Goal: Information Seeking & Learning: Learn about a topic

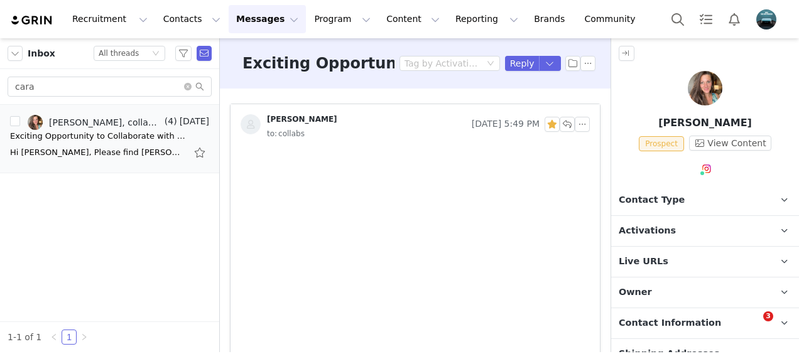
click at [106, 18] on button "Recruitment Recruitment" at bounding box center [110, 19] width 90 height 28
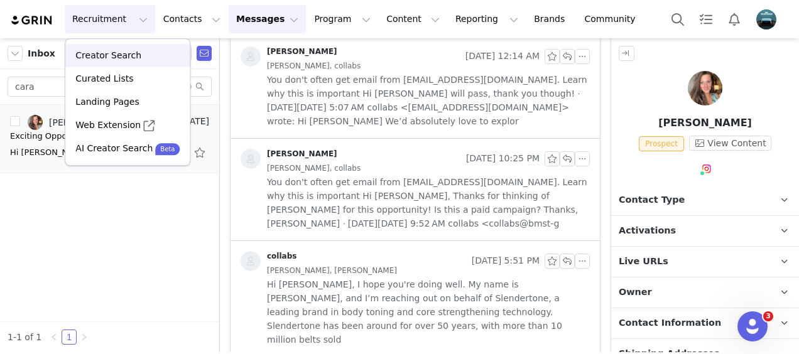
click at [115, 58] on p "Creator Search" at bounding box center [108, 55] width 66 height 13
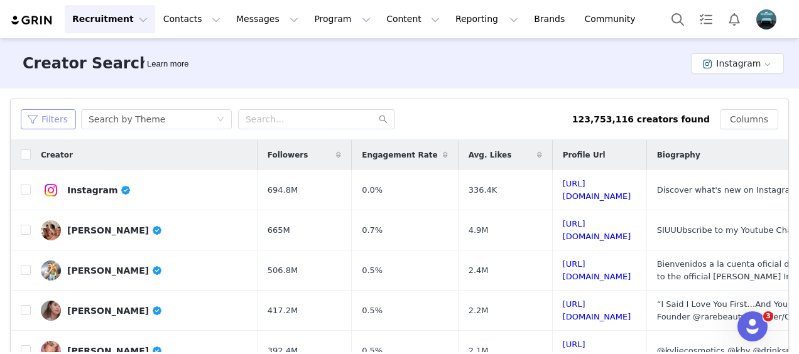
click at [37, 117] on button "Filters" at bounding box center [48, 119] width 55 height 20
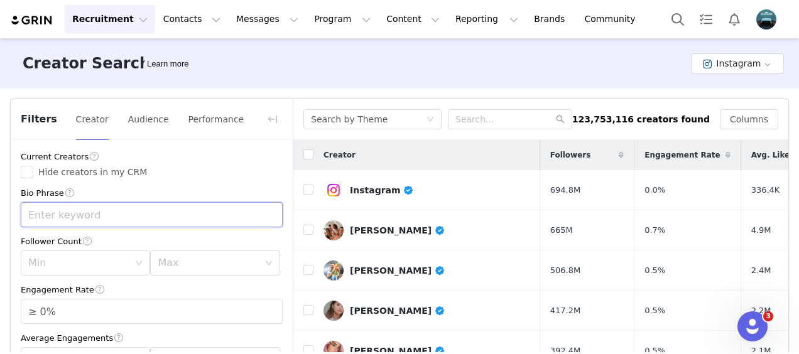
click at [57, 209] on input "text" at bounding box center [152, 214] width 262 height 25
type input "f"
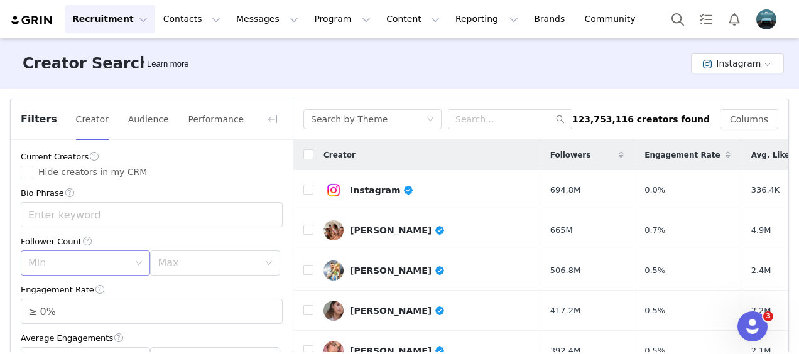
click at [128, 256] on div "Min" at bounding box center [81, 263] width 106 height 24
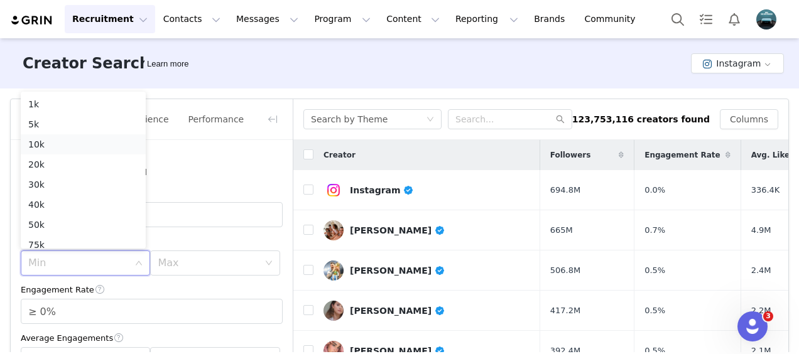
click at [63, 149] on li "10k" at bounding box center [83, 144] width 125 height 20
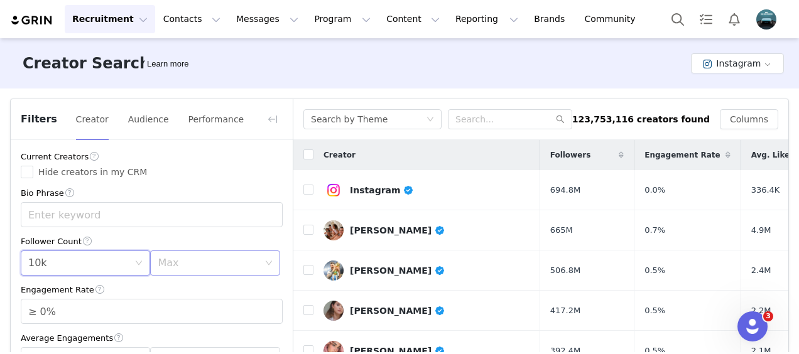
click at [238, 268] on div "Max" at bounding box center [208, 263] width 101 height 13
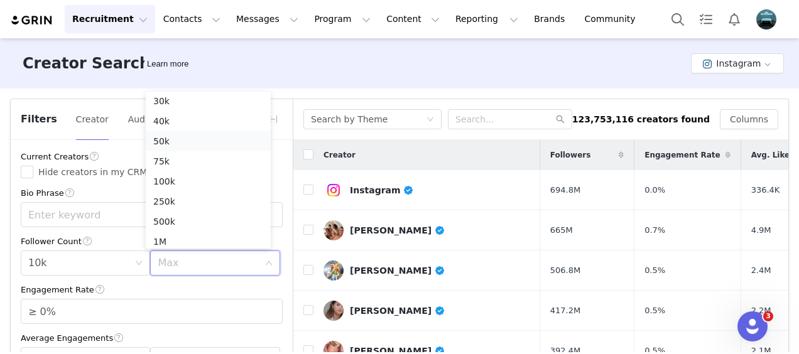
scroll to position [87, 0]
click at [163, 176] on li "100k" at bounding box center [208, 178] width 125 height 20
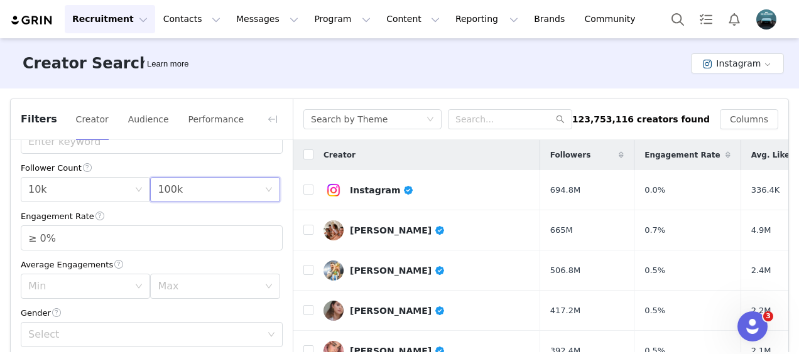
scroll to position [90, 0]
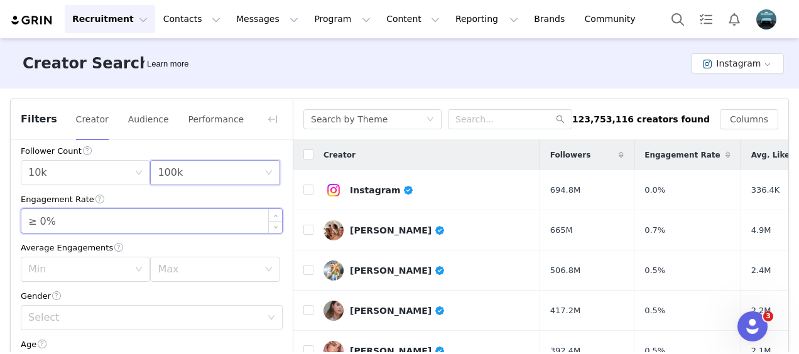
click at [89, 223] on input "≥ 0%" at bounding box center [151, 221] width 261 height 24
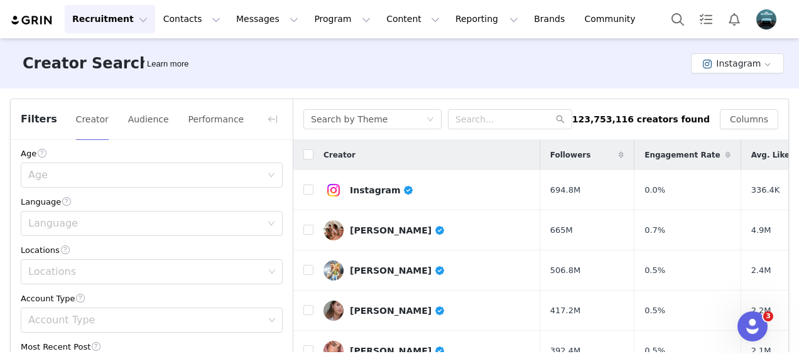
scroll to position [302, 0]
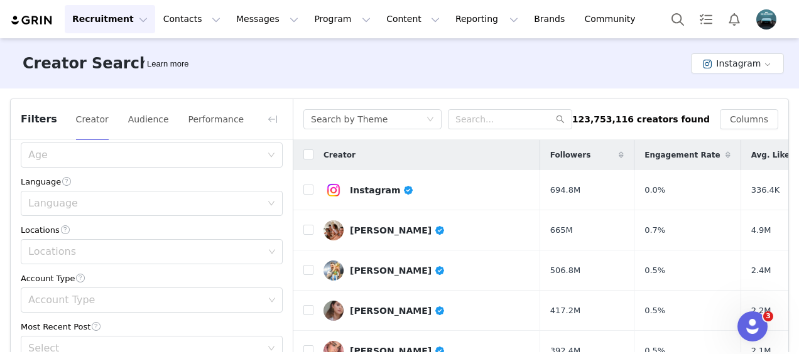
click at [84, 258] on div "Locations" at bounding box center [146, 252] width 236 height 13
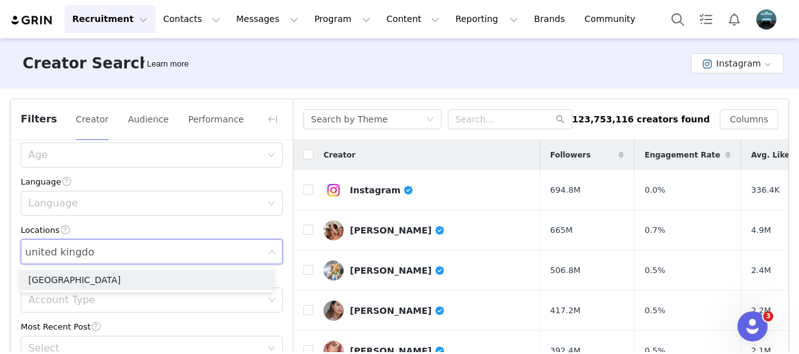
type input "[GEOGRAPHIC_DATA]"
click at [73, 283] on li "[GEOGRAPHIC_DATA]" at bounding box center [147, 280] width 253 height 20
click at [0, 300] on html "Recruitment Recruitment Creator Search Curated Lists Landing Pages Web Extensio…" at bounding box center [399, 177] width 799 height 354
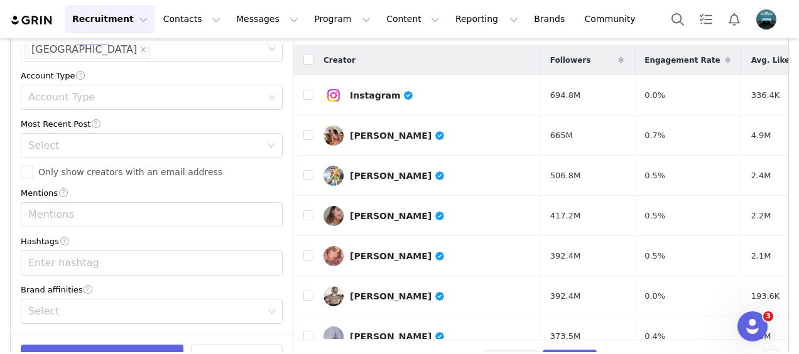
scroll to position [133, 0]
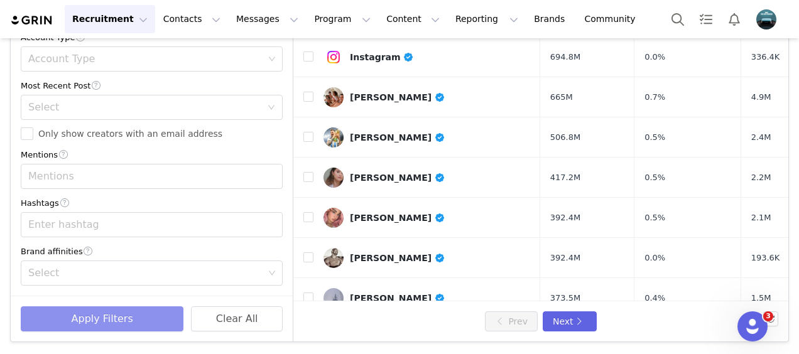
click at [136, 324] on button "Apply Filters" at bounding box center [102, 319] width 163 height 25
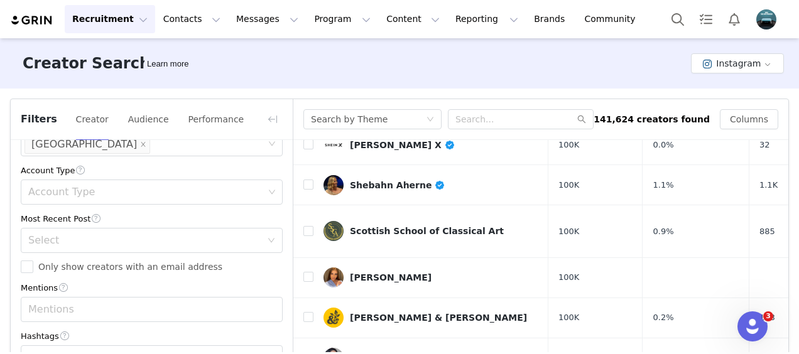
scroll to position [87, 0]
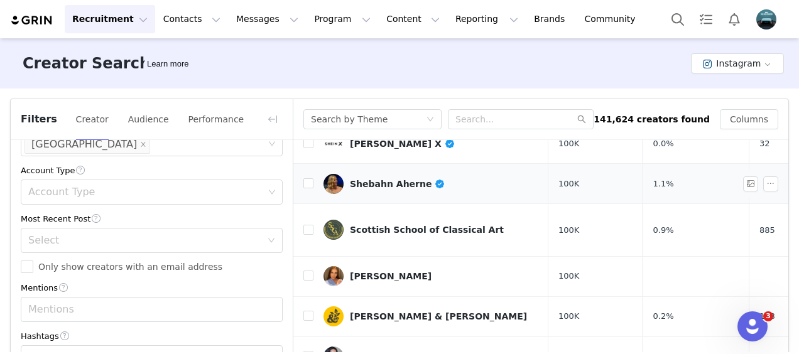
click at [371, 180] on div "Shebahn Aherne" at bounding box center [398, 184] width 96 height 10
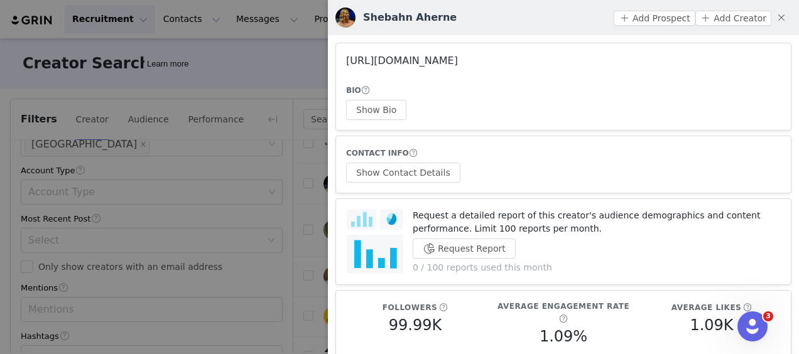
click at [455, 58] on link "[URL][DOMAIN_NAME]" at bounding box center [402, 61] width 112 height 12
click at [772, 20] on button "button" at bounding box center [782, 18] width 20 height 20
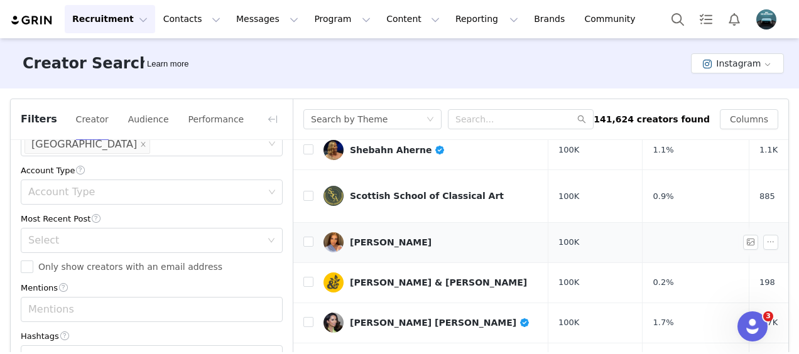
scroll to position [125, 0]
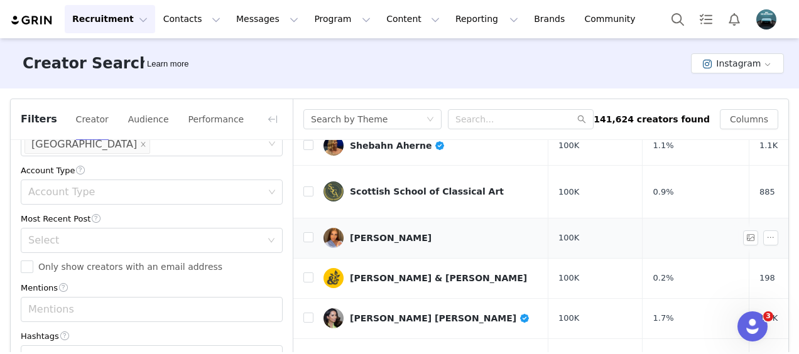
click at [383, 233] on div "[PERSON_NAME]" at bounding box center [391, 238] width 82 height 10
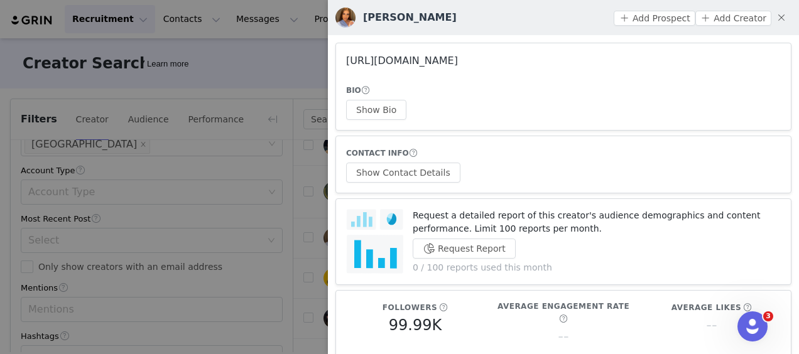
click at [450, 58] on link "[URL][DOMAIN_NAME]" at bounding box center [402, 61] width 112 height 12
click at [772, 16] on button "button" at bounding box center [782, 18] width 20 height 20
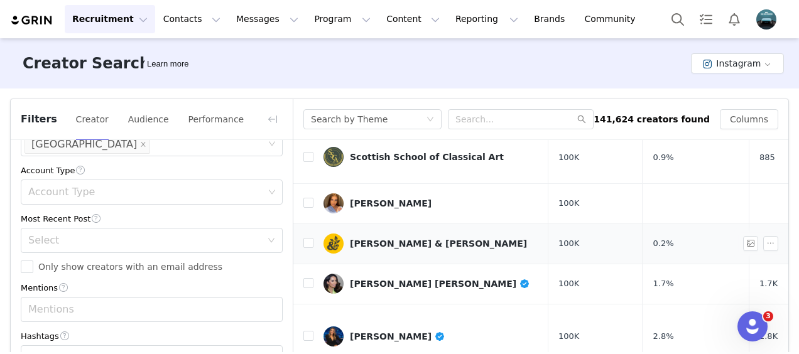
scroll to position [161, 0]
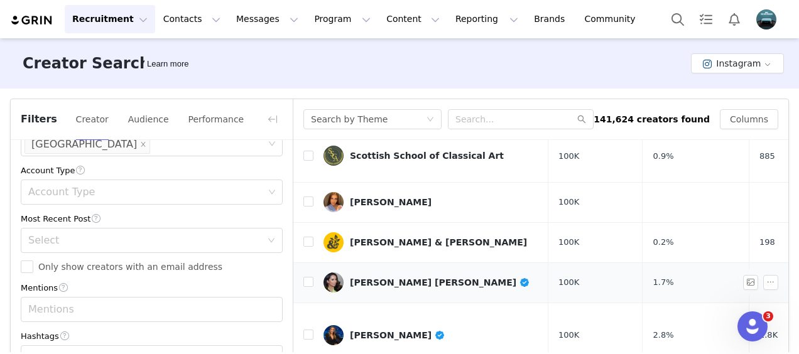
click at [403, 278] on div "[PERSON_NAME] [PERSON_NAME]" at bounding box center [440, 283] width 180 height 10
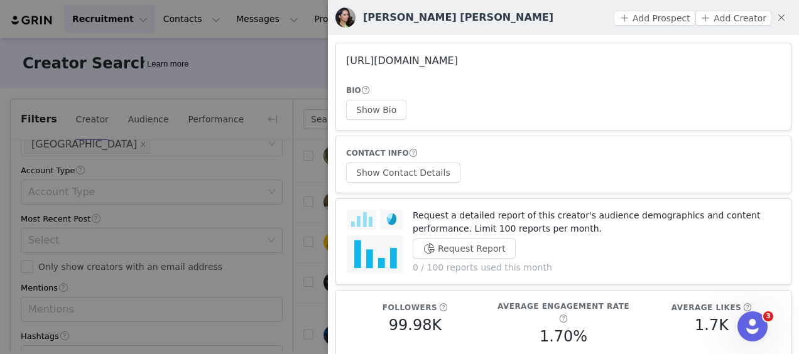
click at [425, 64] on link "[URL][DOMAIN_NAME]" at bounding box center [402, 61] width 112 height 12
click at [773, 18] on button "button" at bounding box center [782, 18] width 20 height 20
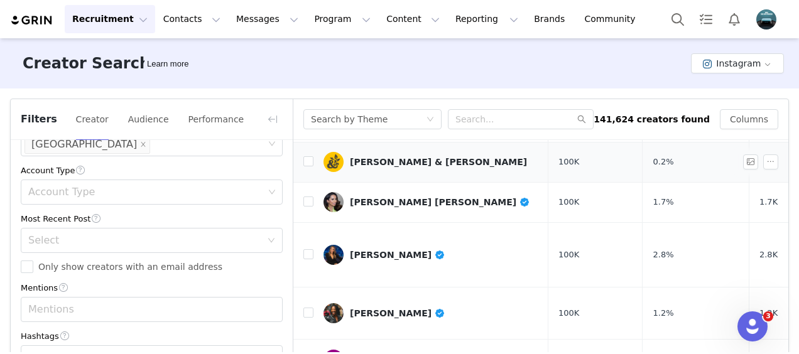
scroll to position [241, 0]
click at [382, 251] on div "[PERSON_NAME]" at bounding box center [398, 256] width 96 height 10
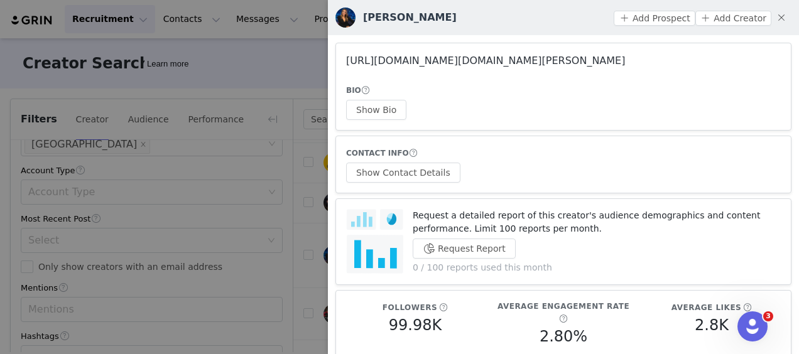
click at [444, 62] on link "[URL][DOMAIN_NAME][DOMAIN_NAME][PERSON_NAME]" at bounding box center [485, 61] width 279 height 12
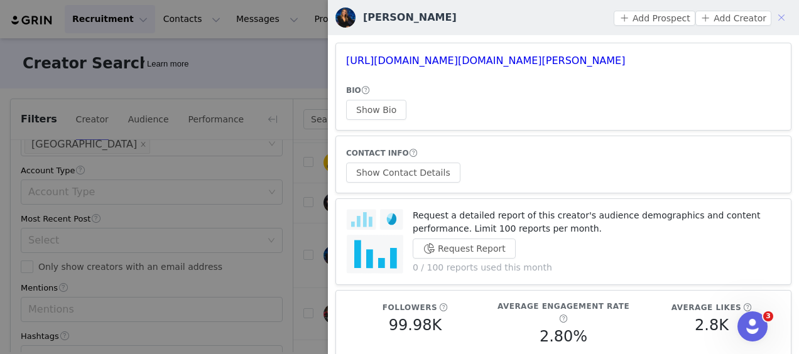
click at [772, 19] on button "button" at bounding box center [782, 18] width 20 height 20
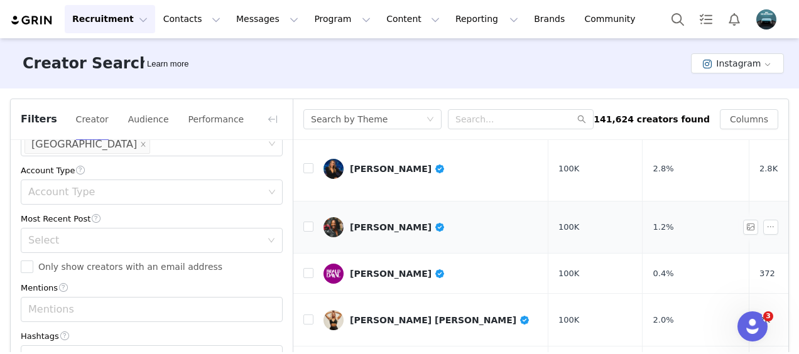
scroll to position [328, 0]
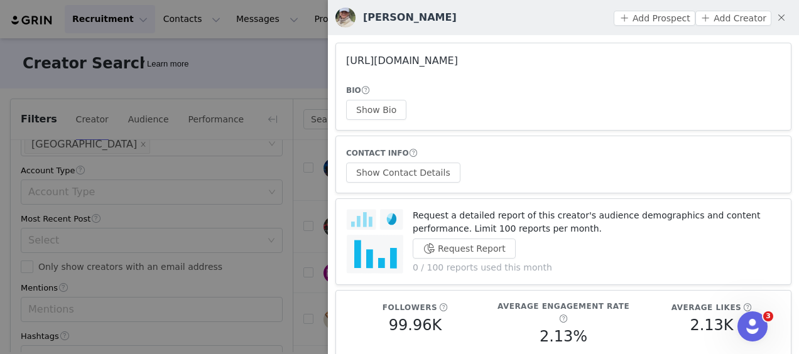
click at [458, 58] on link "[URL][DOMAIN_NAME]" at bounding box center [402, 61] width 112 height 12
click at [772, 19] on button "button" at bounding box center [782, 18] width 20 height 20
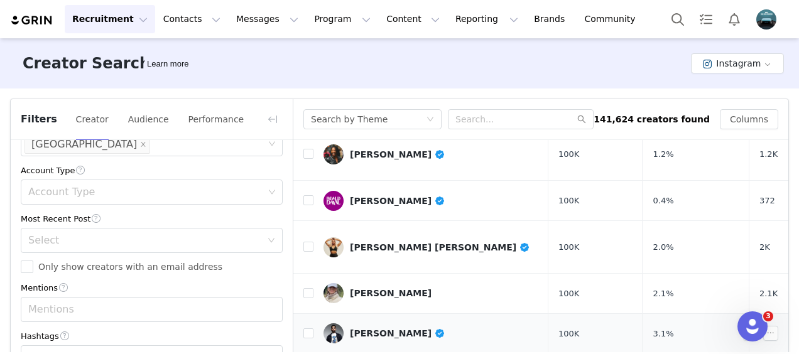
scroll to position [456, 0]
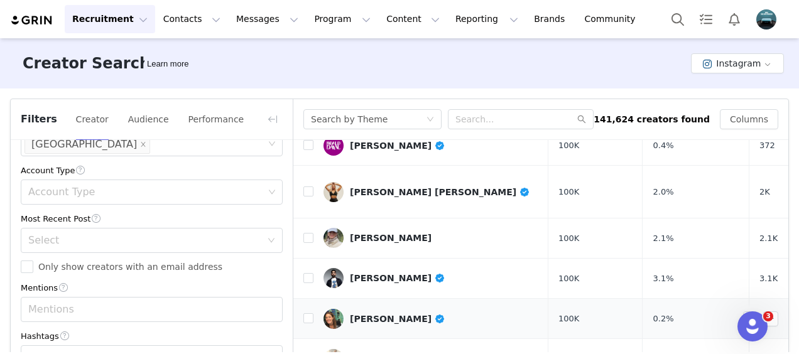
click at [380, 314] on div "[PERSON_NAME]" at bounding box center [398, 319] width 96 height 10
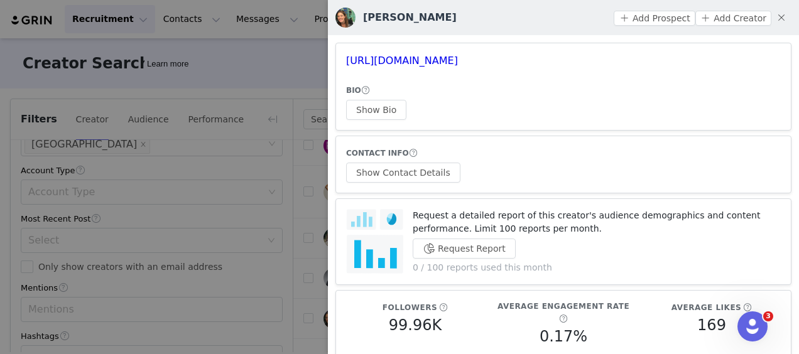
click at [279, 217] on div at bounding box center [399, 177] width 799 height 354
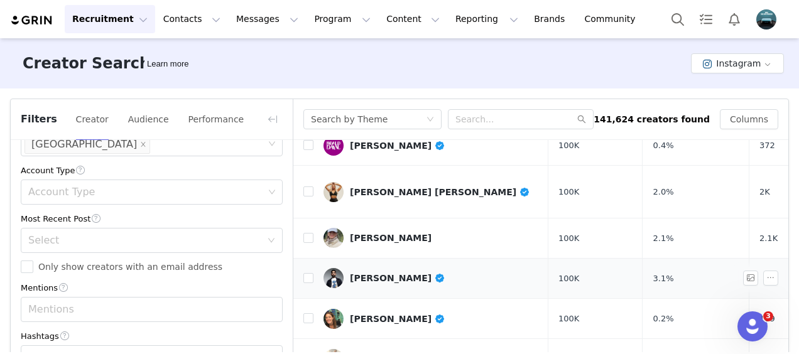
click at [397, 273] on div "[PERSON_NAME]" at bounding box center [398, 278] width 96 height 10
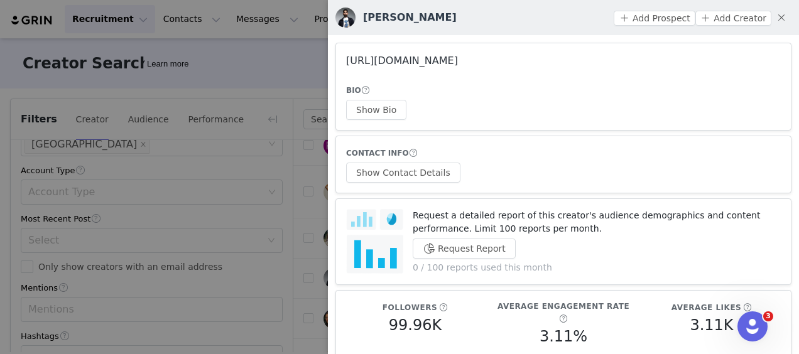
click at [458, 57] on link "[URL][DOMAIN_NAME]" at bounding box center [402, 61] width 112 height 12
click at [774, 21] on button "button" at bounding box center [782, 18] width 20 height 20
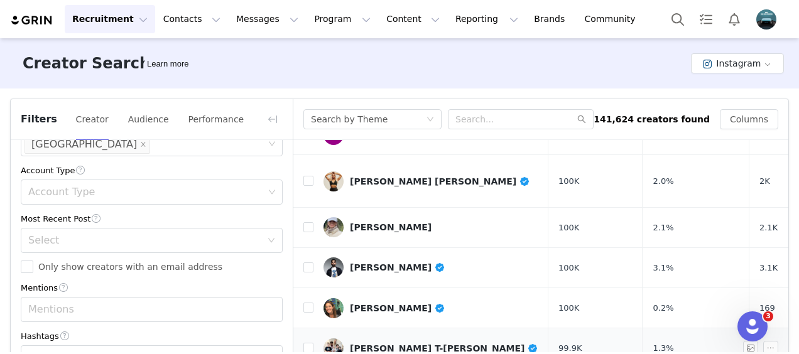
scroll to position [467, 0]
click at [381, 298] on link "[PERSON_NAME]" at bounding box center [431, 308] width 215 height 20
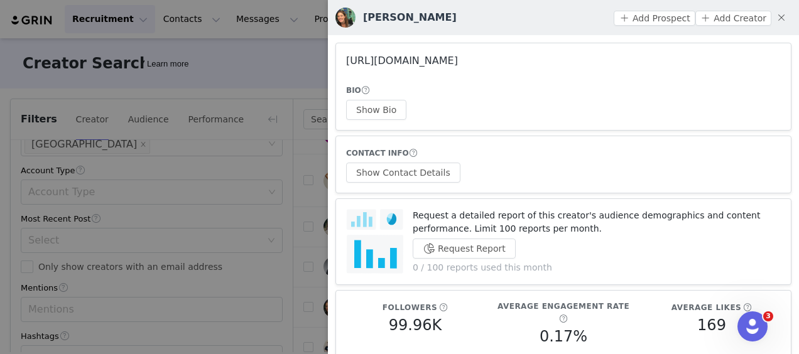
click at [430, 64] on link "[URL][DOMAIN_NAME]" at bounding box center [402, 61] width 112 height 12
click at [777, 19] on button "button" at bounding box center [782, 18] width 20 height 20
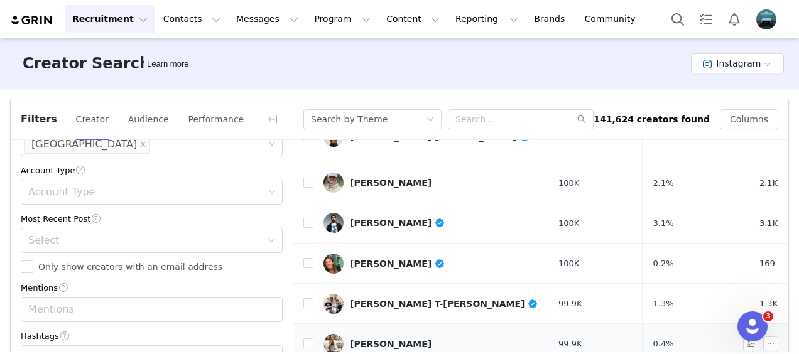
scroll to position [513, 0]
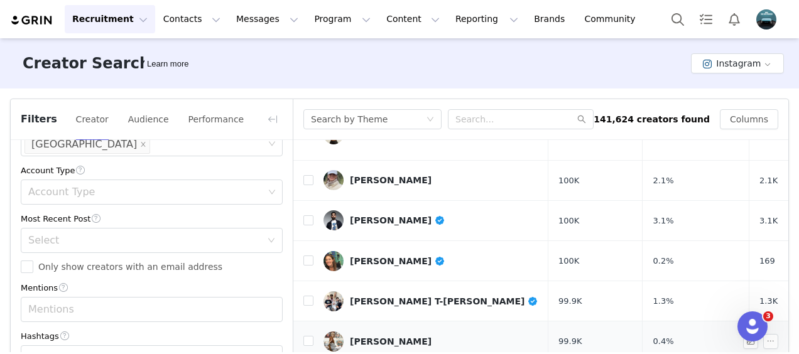
click at [388, 337] on div "[PERSON_NAME]" at bounding box center [391, 342] width 82 height 10
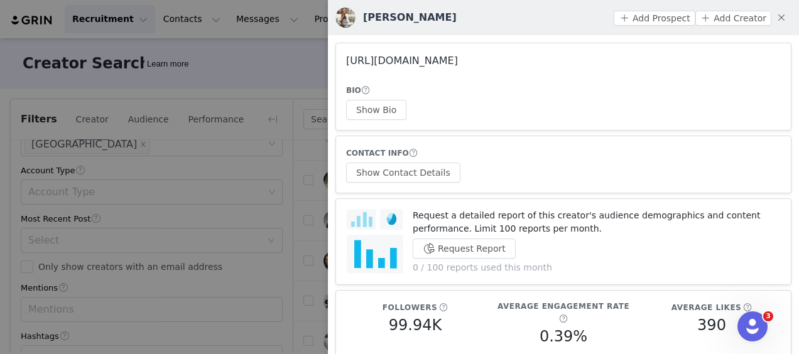
click at [458, 59] on link "[URL][DOMAIN_NAME]" at bounding box center [402, 61] width 112 height 12
click at [772, 19] on button "button" at bounding box center [782, 18] width 20 height 20
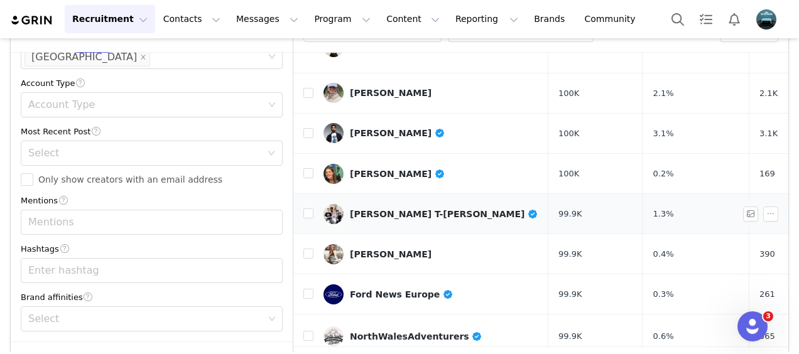
scroll to position [133, 0]
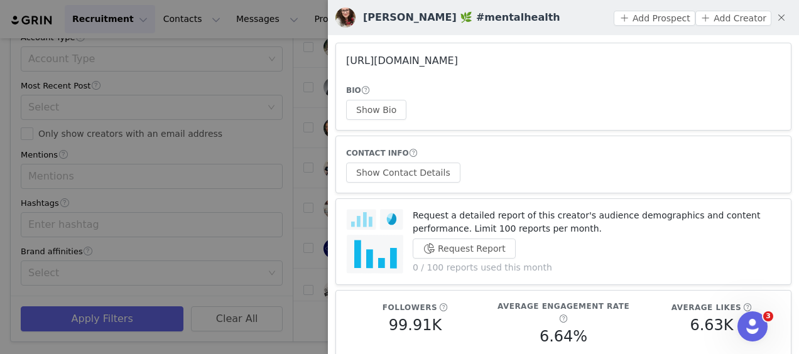
click at [458, 59] on link "[URL][DOMAIN_NAME]" at bounding box center [402, 61] width 112 height 12
click at [772, 15] on button "button" at bounding box center [782, 18] width 20 height 20
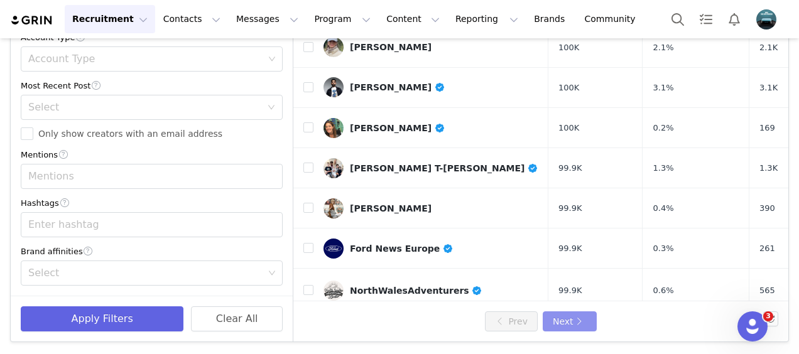
click at [569, 313] on button "Next" at bounding box center [570, 322] width 54 height 20
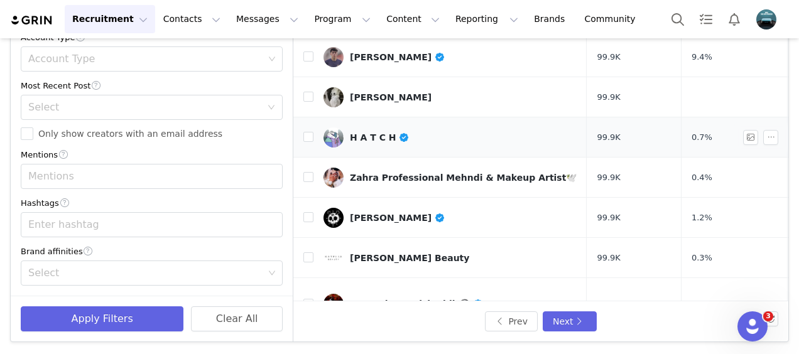
scroll to position [0, 0]
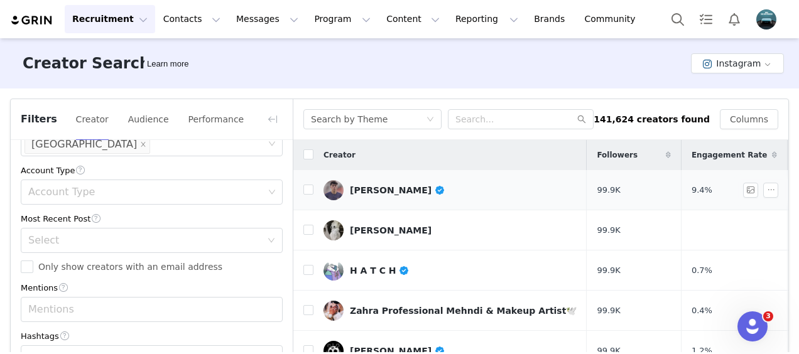
click at [393, 180] on link "[PERSON_NAME]" at bounding box center [450, 190] width 253 height 20
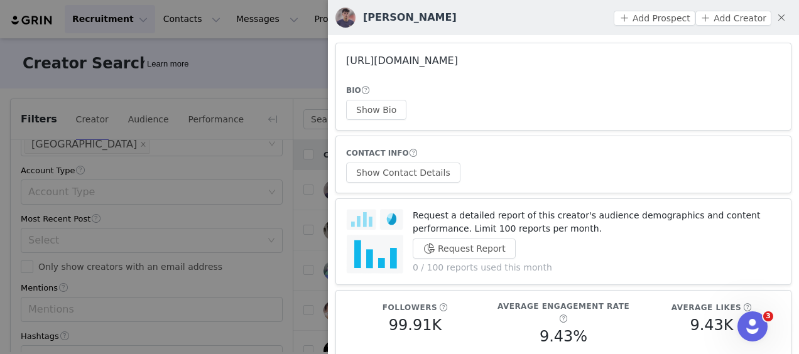
click at [455, 62] on link "[URL][DOMAIN_NAME]" at bounding box center [402, 61] width 112 height 12
click at [776, 15] on button "button" at bounding box center [782, 18] width 20 height 20
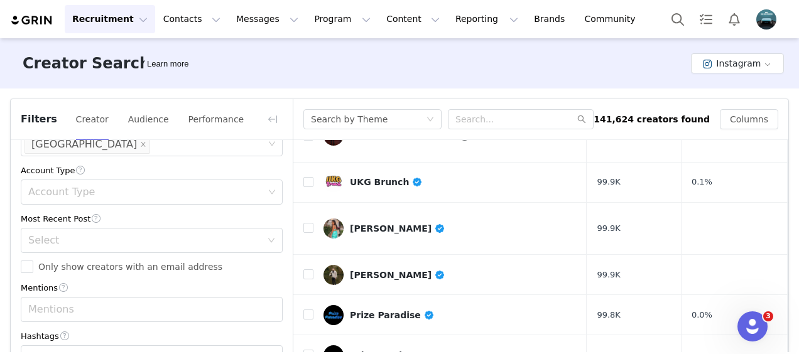
scroll to position [302, 0]
click at [369, 223] on div "[PERSON_NAME]" at bounding box center [398, 228] width 96 height 10
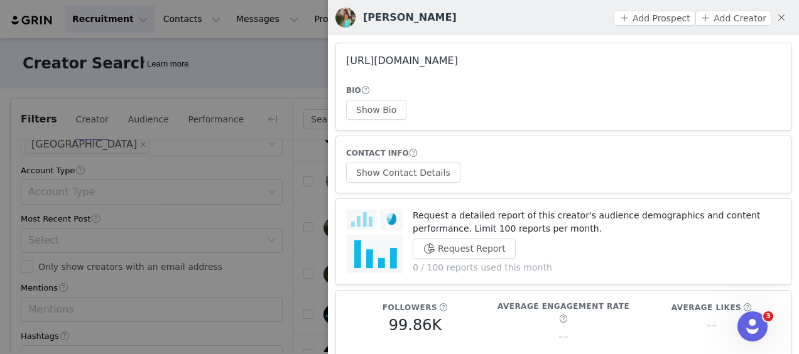
click at [458, 60] on link "[URL][DOMAIN_NAME]" at bounding box center [402, 61] width 112 height 12
click at [773, 18] on button "button" at bounding box center [782, 18] width 20 height 20
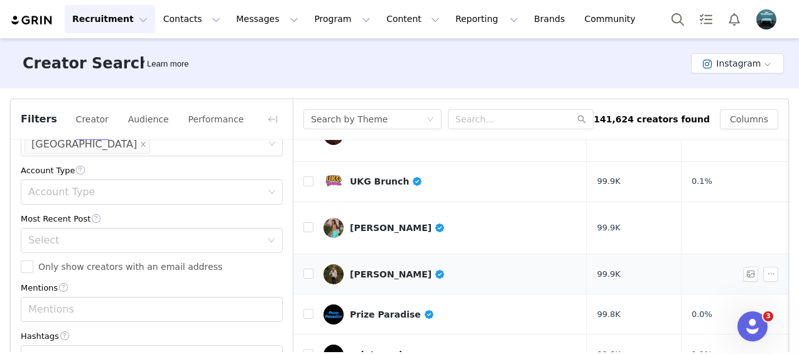
scroll to position [321, 0]
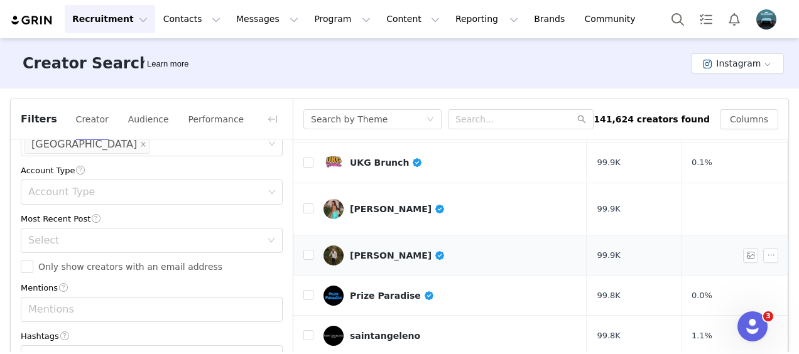
click at [373, 251] on div "[PERSON_NAME]" at bounding box center [398, 256] width 96 height 10
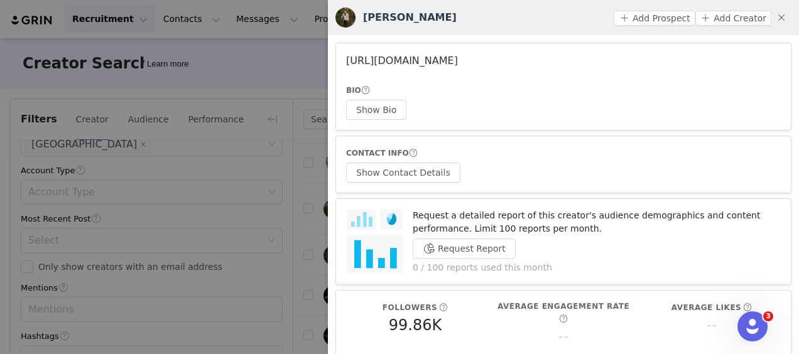
click at [458, 59] on link "[URL][DOMAIN_NAME]" at bounding box center [402, 61] width 112 height 12
drag, startPoint x: 775, startPoint y: 21, endPoint x: 778, endPoint y: 12, distance: 9.9
click at [778, 12] on button "button" at bounding box center [782, 18] width 20 height 20
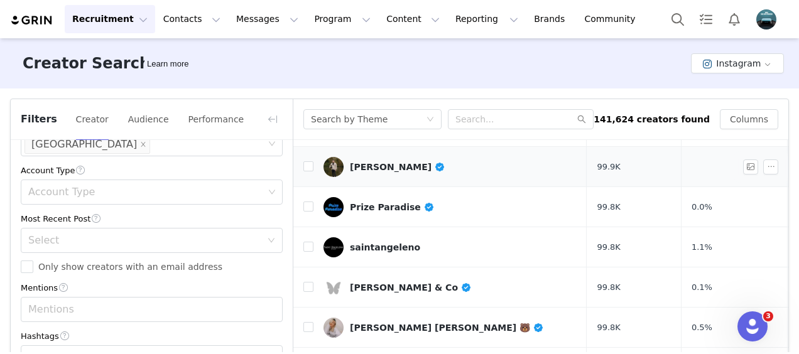
scroll to position [432, 0]
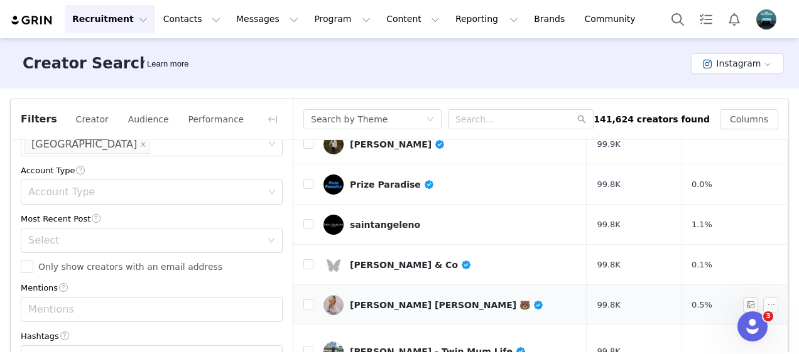
click at [392, 300] on div "[PERSON_NAME] [PERSON_NAME] 🐻" at bounding box center [447, 305] width 194 height 10
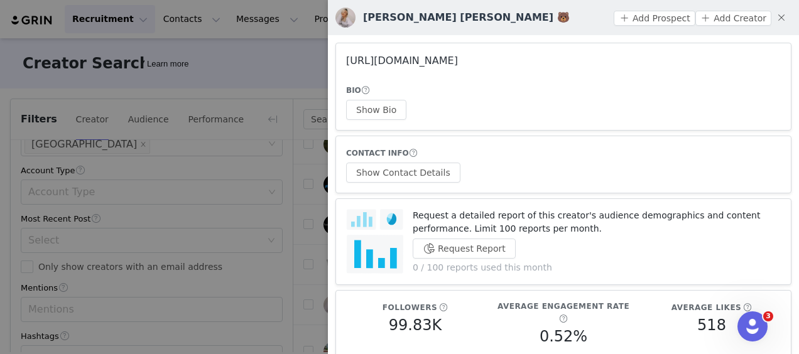
click at [458, 59] on link "[URL][DOMAIN_NAME]" at bounding box center [402, 61] width 112 height 12
click at [772, 19] on button "button" at bounding box center [782, 18] width 20 height 20
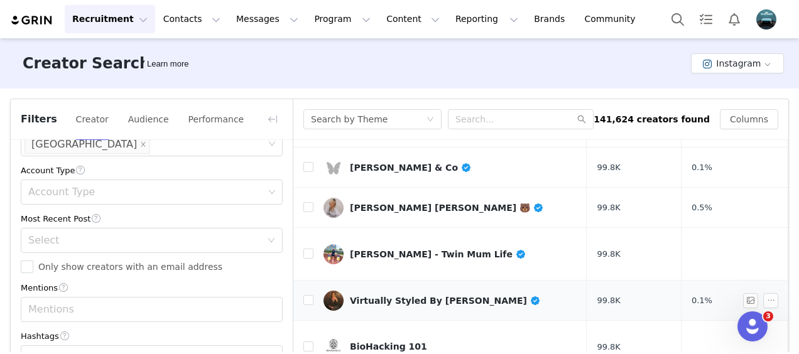
scroll to position [530, 0]
click at [446, 249] on div "[PERSON_NAME] - Twin Mum Life" at bounding box center [438, 254] width 176 height 10
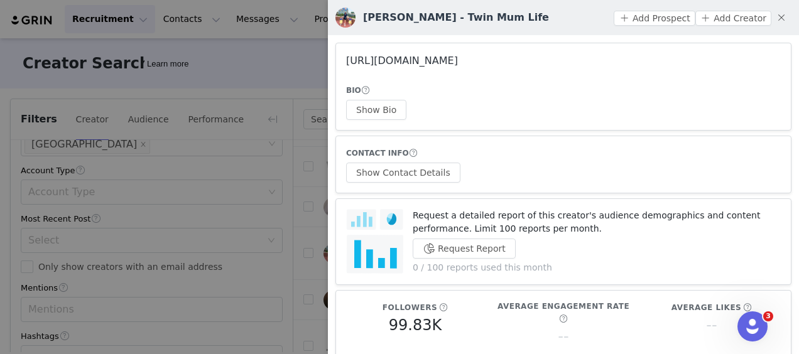
click at [458, 63] on link "[URL][DOMAIN_NAME]" at bounding box center [402, 61] width 112 height 12
click at [772, 18] on button "button" at bounding box center [782, 18] width 20 height 20
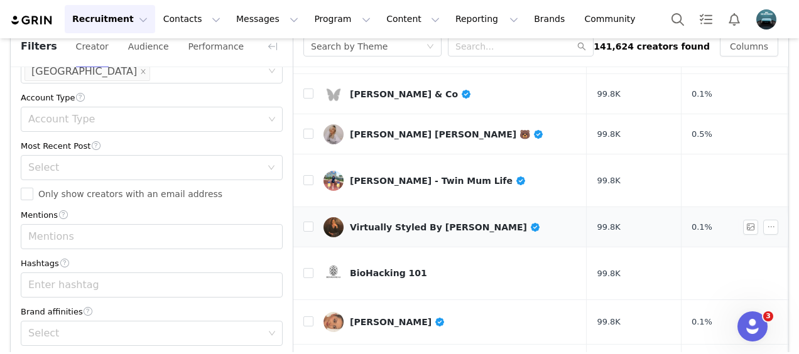
scroll to position [133, 0]
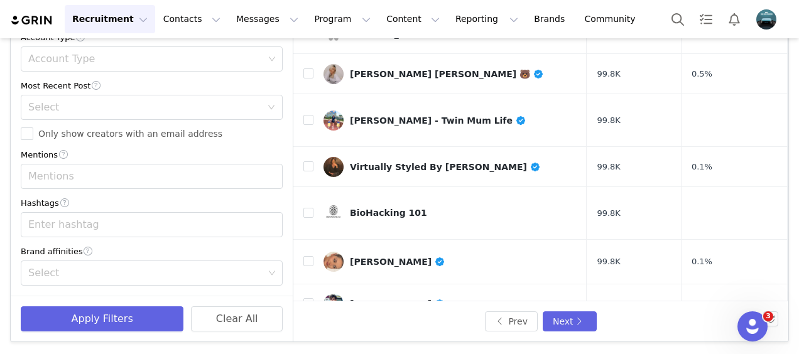
click at [385, 339] on div "[PERSON_NAME]" at bounding box center [398, 344] width 96 height 10
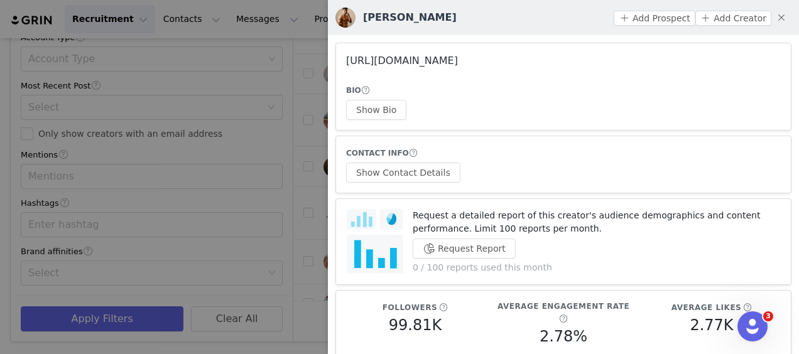
click at [458, 58] on link "[URL][DOMAIN_NAME]" at bounding box center [402, 61] width 112 height 12
click at [773, 17] on button "button" at bounding box center [782, 18] width 20 height 20
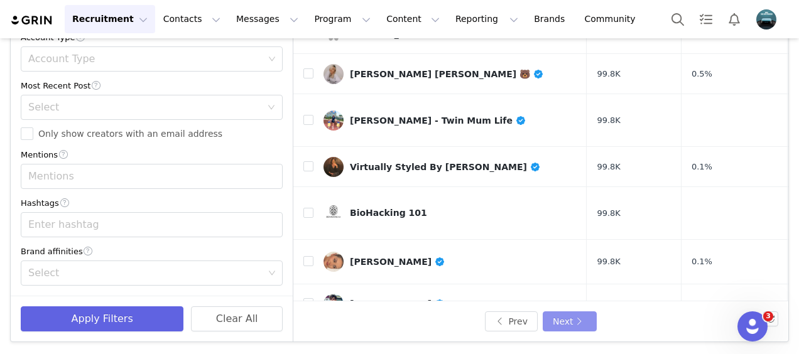
click at [559, 323] on button "Next" at bounding box center [570, 322] width 54 height 20
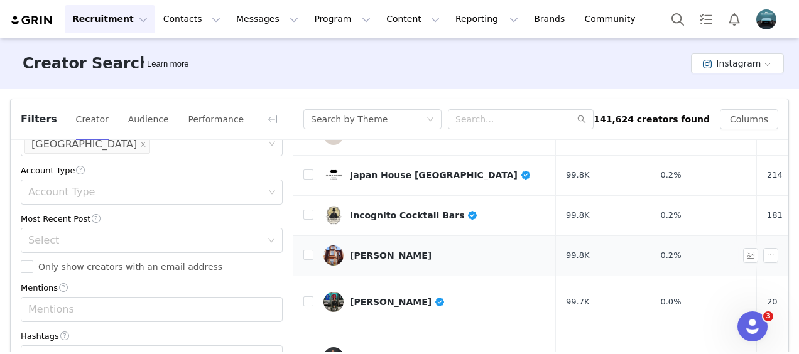
scroll to position [186, 0]
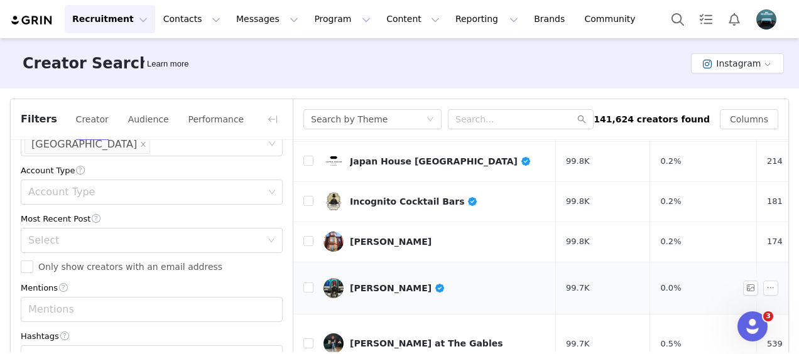
click at [372, 283] on div "[PERSON_NAME]" at bounding box center [398, 288] width 96 height 10
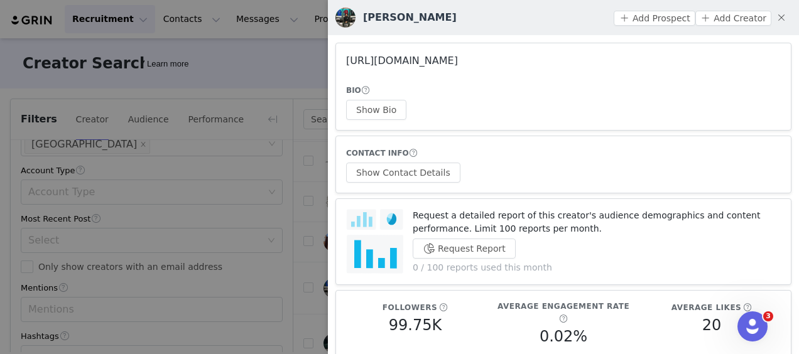
click at [458, 58] on link "[URL][DOMAIN_NAME]" at bounding box center [402, 61] width 112 height 12
click at [777, 16] on button "button" at bounding box center [782, 18] width 20 height 20
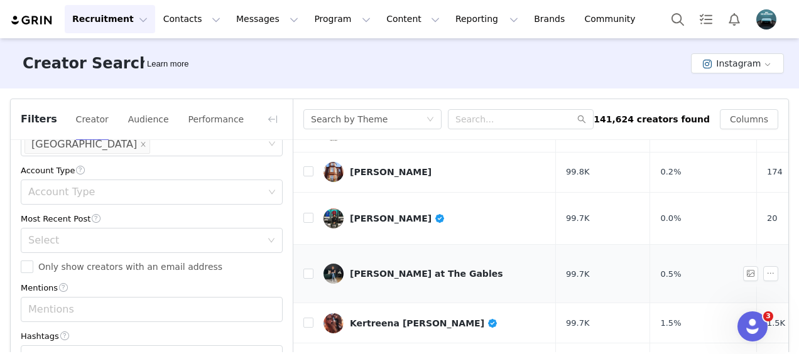
scroll to position [276, 0]
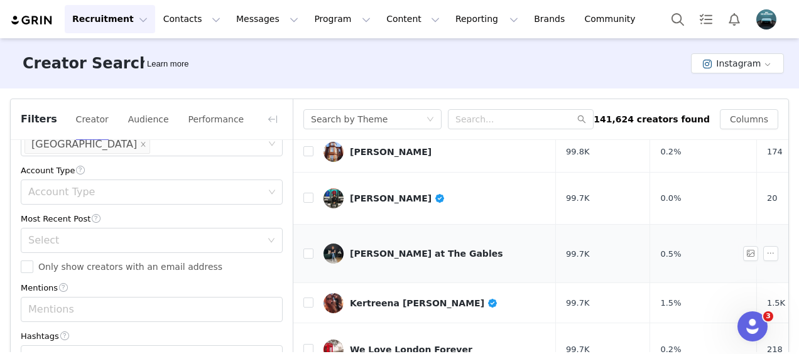
click at [388, 249] on div "[PERSON_NAME] at The Gables" at bounding box center [426, 254] width 153 height 10
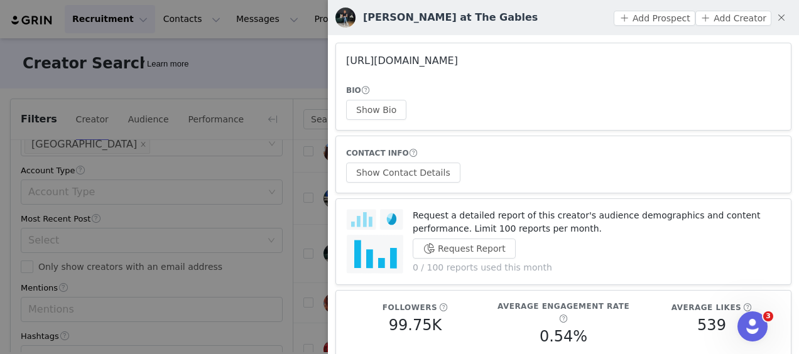
click at [458, 59] on link "[URL][DOMAIN_NAME]" at bounding box center [402, 61] width 112 height 12
click at [774, 13] on button "button" at bounding box center [782, 18] width 20 height 20
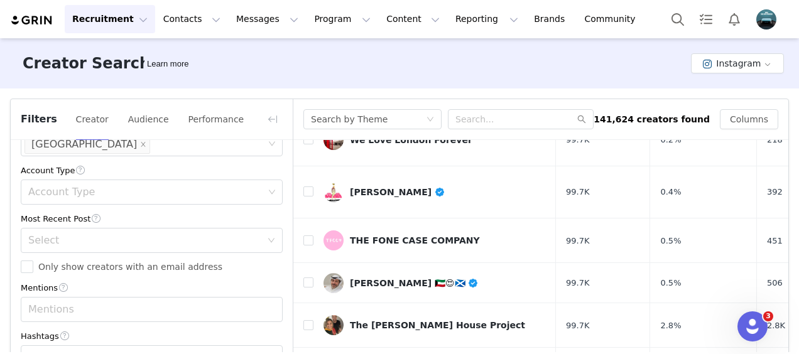
scroll to position [535, 0]
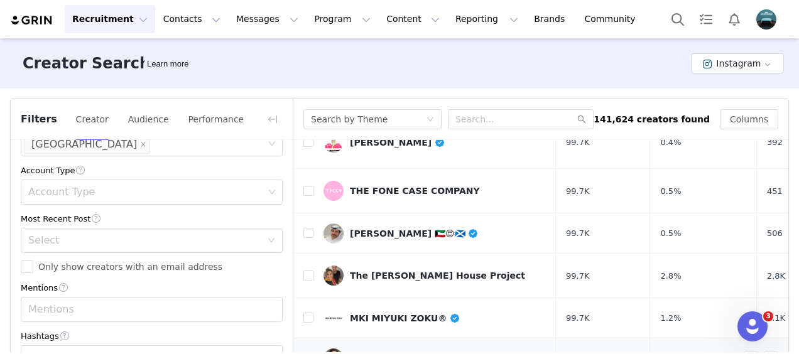
click at [379, 354] on div "[PERSON_NAME]" at bounding box center [398, 359] width 96 height 10
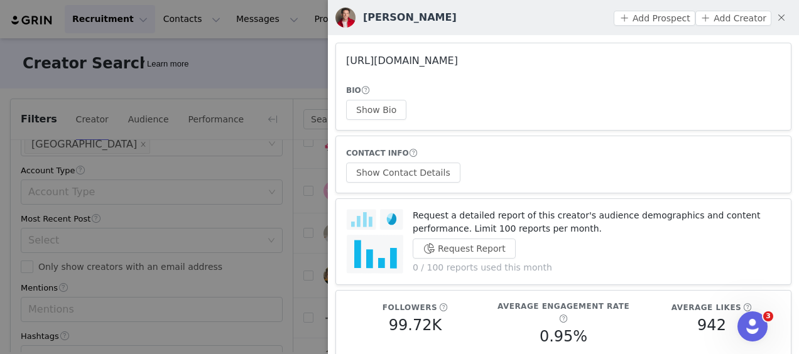
click at [458, 64] on link "[URL][DOMAIN_NAME]" at bounding box center [402, 61] width 112 height 12
click at [772, 16] on button "button" at bounding box center [782, 18] width 20 height 20
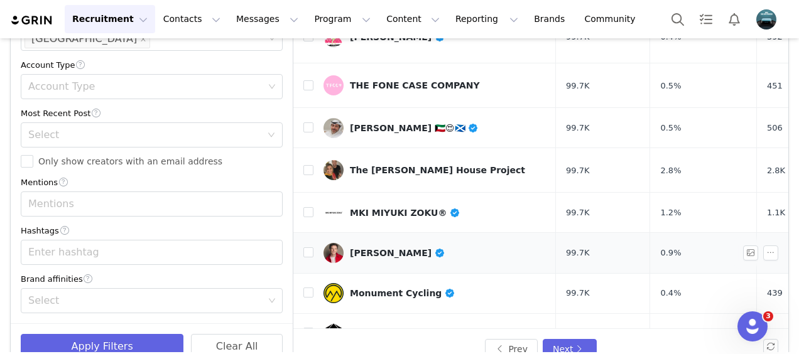
scroll to position [133, 0]
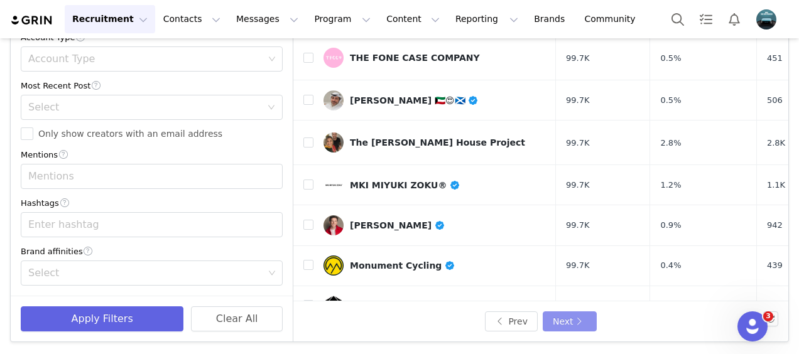
click at [564, 316] on button "Next" at bounding box center [570, 322] width 54 height 20
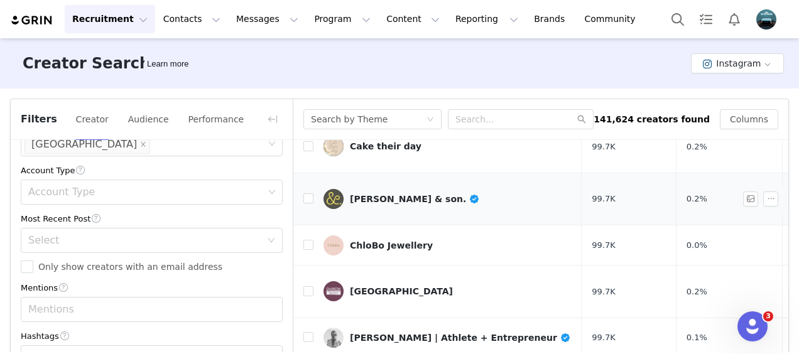
scroll to position [131, 0]
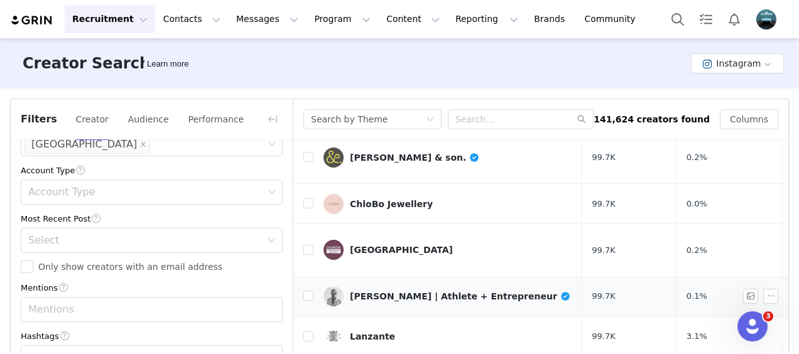
click at [453, 292] on div "[PERSON_NAME] | Athlete + Entrepreneur" at bounding box center [460, 297] width 221 height 10
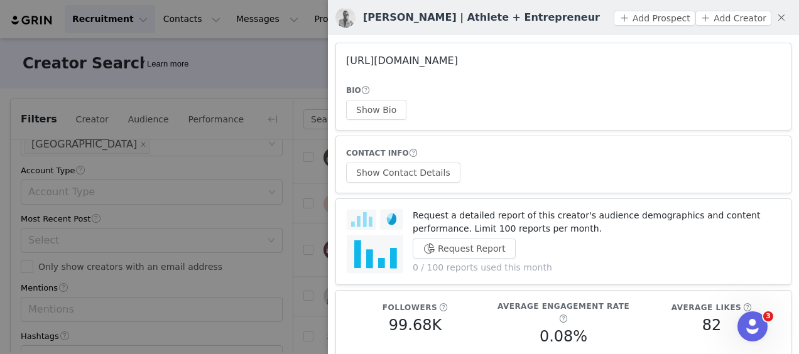
click at [458, 57] on link "[URL][DOMAIN_NAME]" at bounding box center [402, 61] width 112 height 12
click at [772, 11] on button "button" at bounding box center [782, 18] width 20 height 20
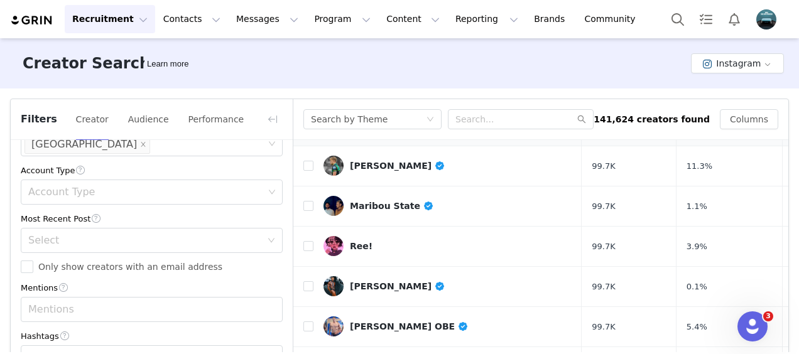
scroll to position [364, 0]
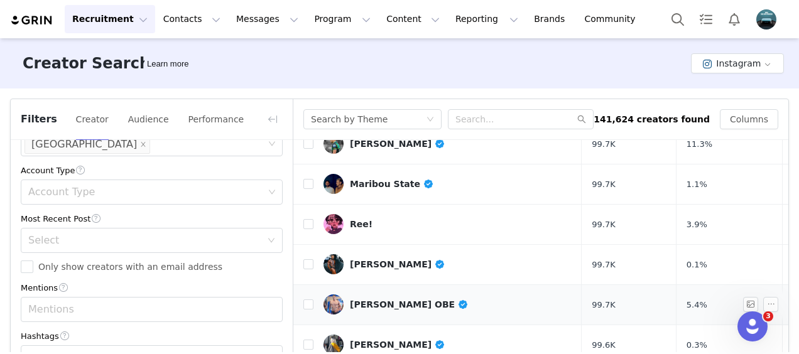
click at [400, 300] on div "[PERSON_NAME] OBE" at bounding box center [409, 305] width 119 height 10
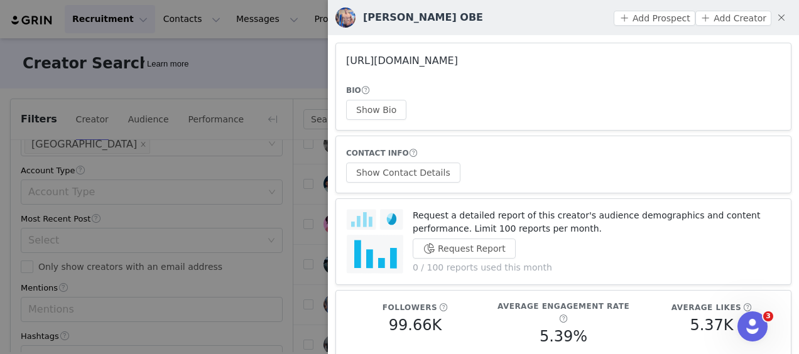
click at [458, 55] on link "[URL][DOMAIN_NAME]" at bounding box center [402, 61] width 112 height 12
click at [772, 11] on button "button" at bounding box center [782, 18] width 20 height 20
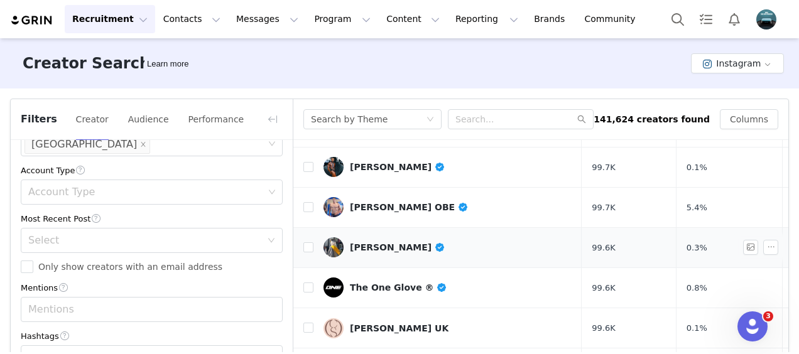
scroll to position [464, 0]
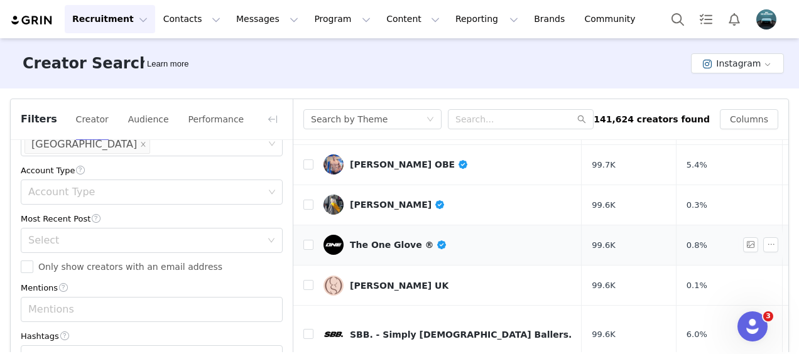
scroll to position [45, 0]
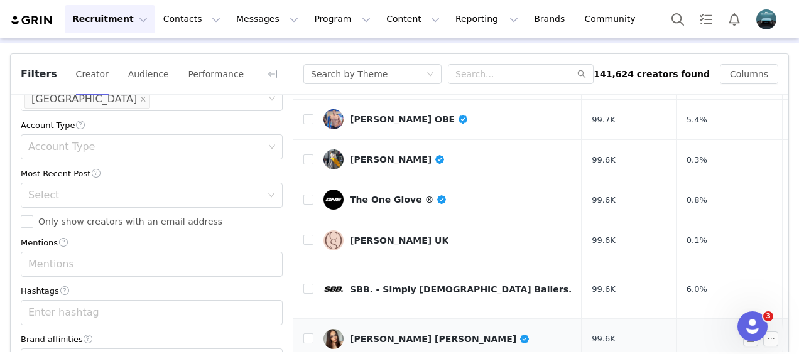
click at [371, 334] on div "[PERSON_NAME] [PERSON_NAME]" at bounding box center [440, 339] width 180 height 10
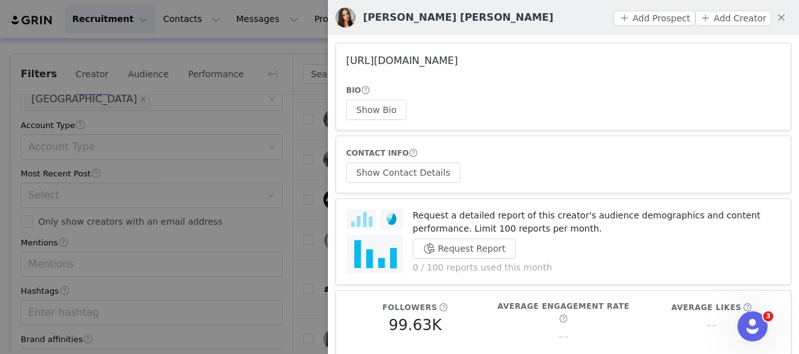
click at [439, 65] on link "[URL][DOMAIN_NAME]" at bounding box center [402, 61] width 112 height 12
click at [775, 14] on button "button" at bounding box center [782, 18] width 20 height 20
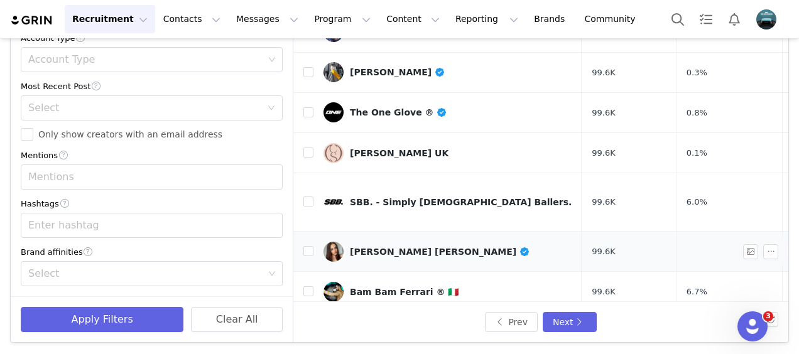
scroll to position [133, 0]
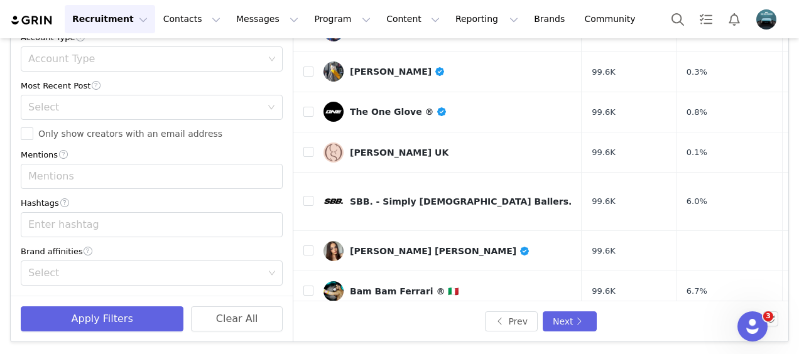
click at [382, 327] on div "[PERSON_NAME]" at bounding box center [391, 332] width 82 height 10
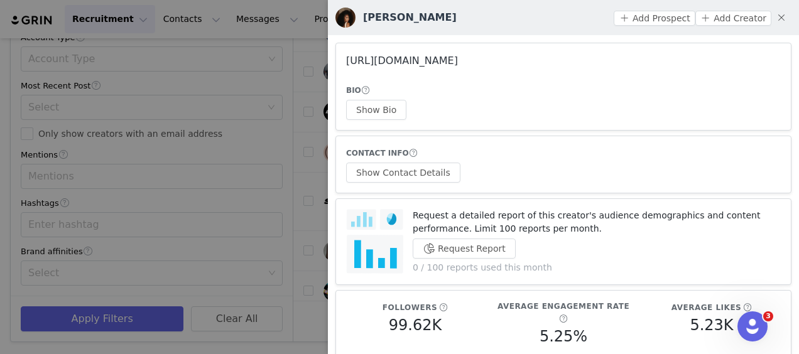
click at [423, 56] on link "[URL][DOMAIN_NAME]" at bounding box center [402, 61] width 112 height 12
click at [773, 16] on button "button" at bounding box center [782, 18] width 20 height 20
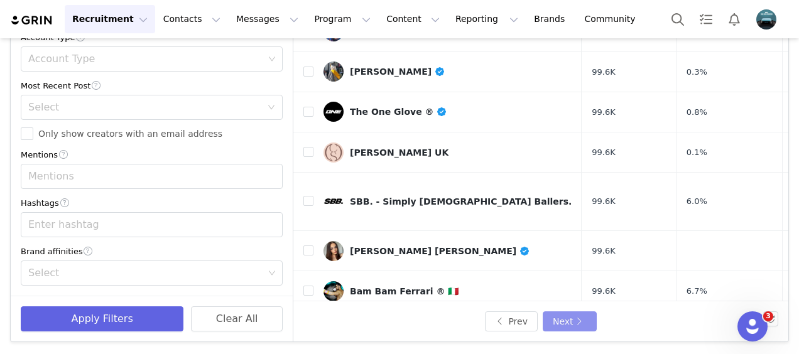
click at [563, 317] on button "Next" at bounding box center [570, 322] width 54 height 20
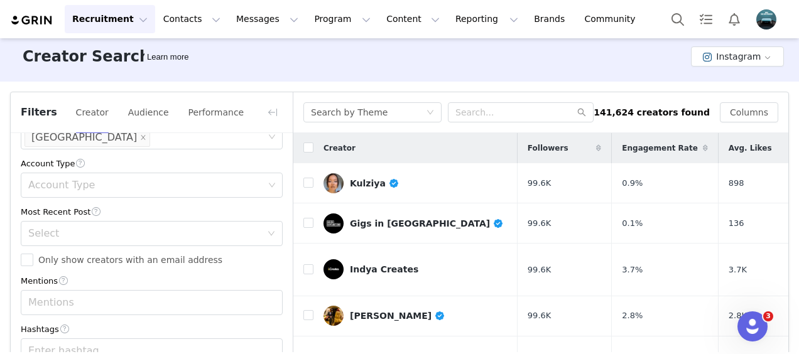
scroll to position [0, 0]
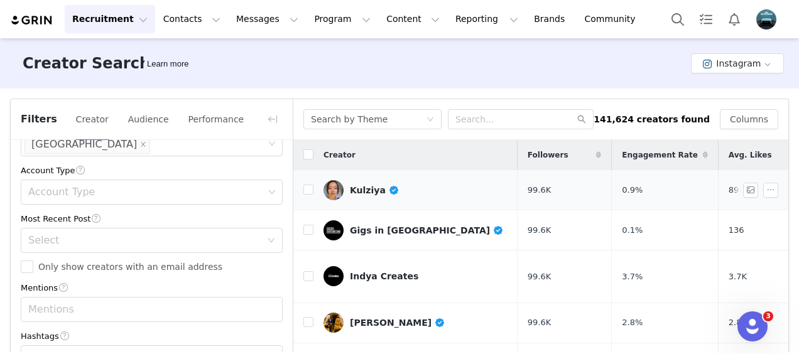
click at [370, 189] on div "Kulziya" at bounding box center [374, 190] width 49 height 10
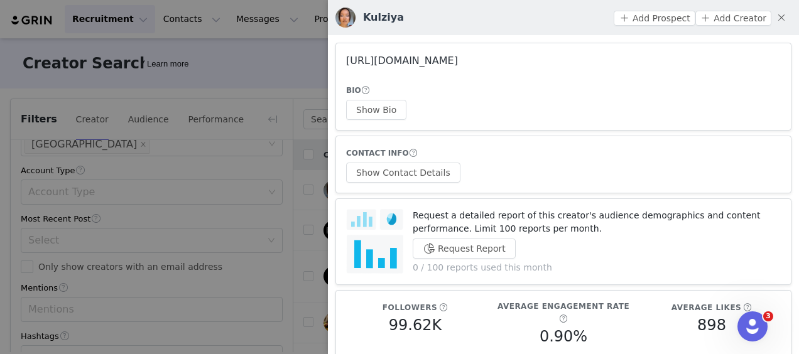
click at [458, 60] on link "[URL][DOMAIN_NAME]" at bounding box center [402, 61] width 112 height 12
click at [780, 18] on button "button" at bounding box center [782, 18] width 20 height 20
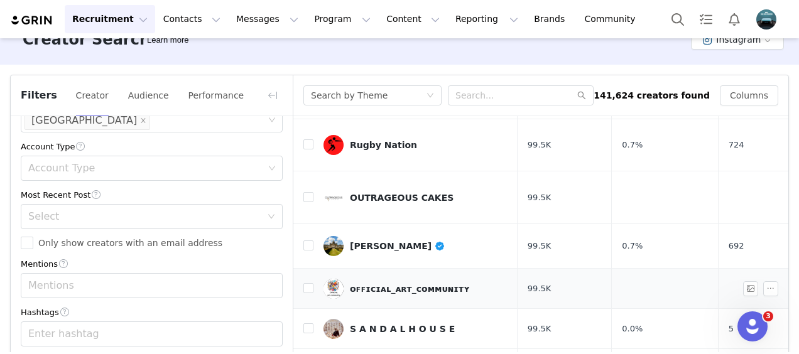
scroll to position [24, 0]
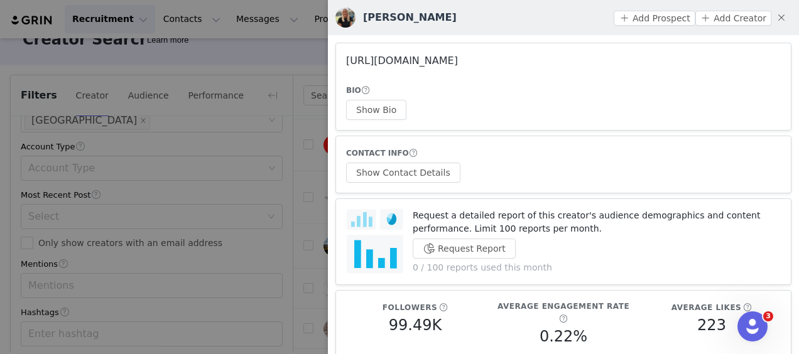
click at [458, 65] on link "[URL][DOMAIN_NAME]" at bounding box center [402, 61] width 112 height 12
click at [772, 16] on button "button" at bounding box center [782, 18] width 20 height 20
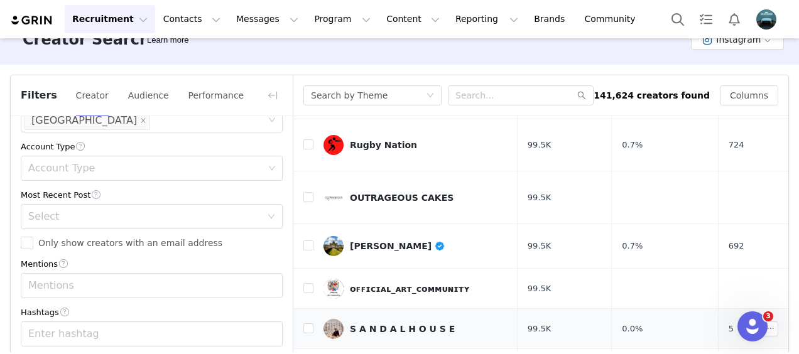
scroll to position [133, 0]
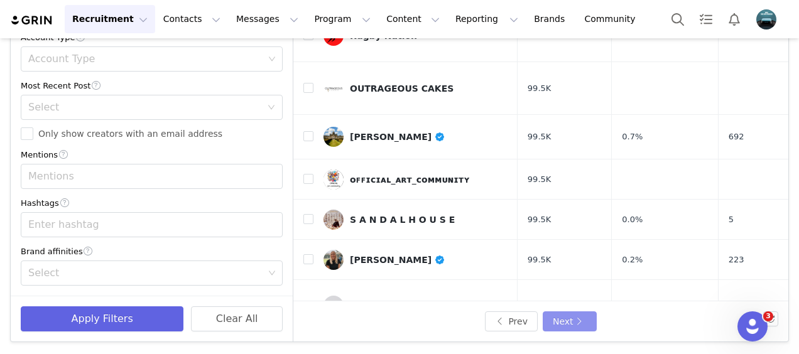
click at [572, 323] on button "Next" at bounding box center [570, 322] width 54 height 20
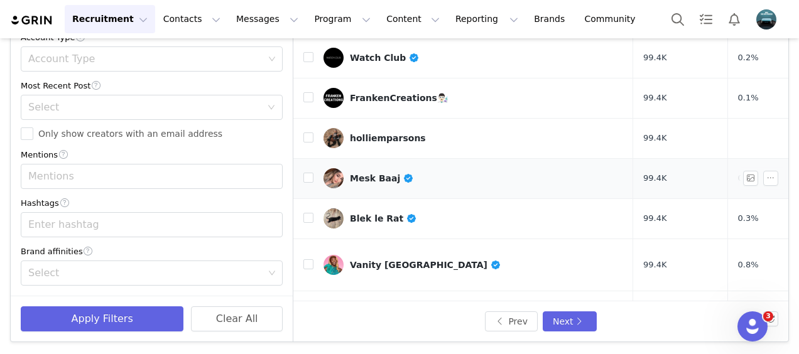
scroll to position [148, 0]
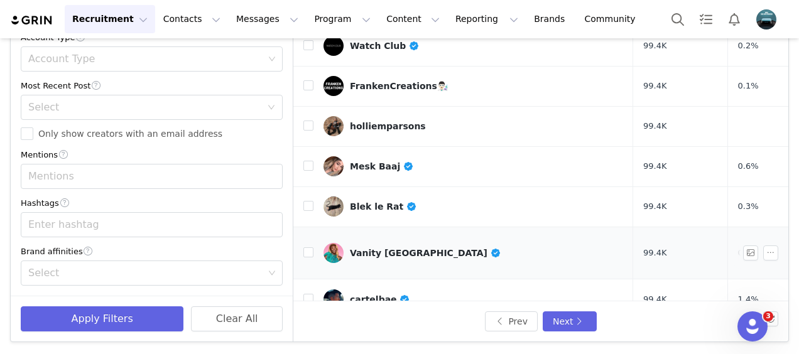
click at [369, 248] on div "Vanity [GEOGRAPHIC_DATA]" at bounding box center [425, 253] width 151 height 10
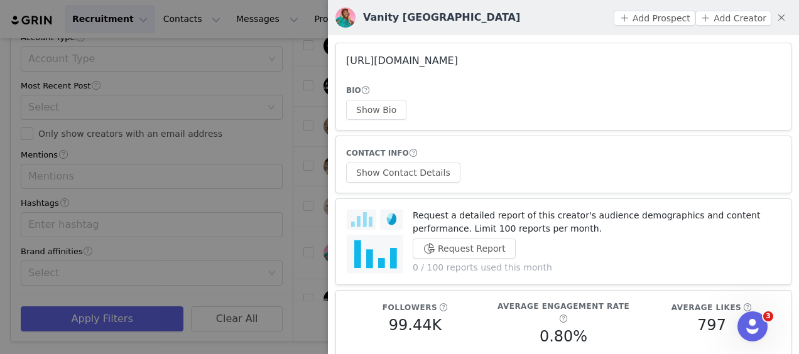
click at [458, 57] on link "[URL][DOMAIN_NAME]" at bounding box center [402, 61] width 112 height 12
click at [773, 16] on button "button" at bounding box center [782, 18] width 20 height 20
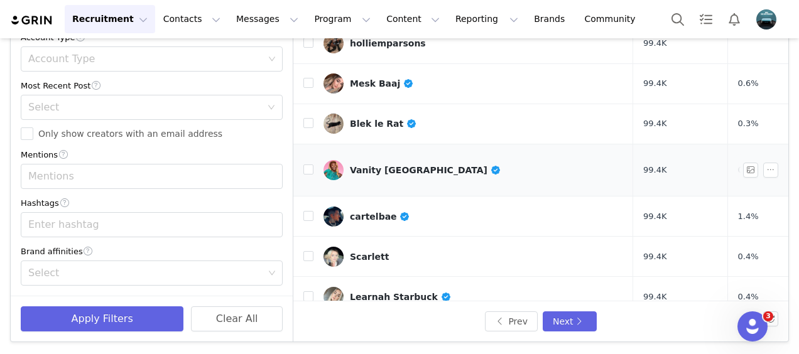
scroll to position [239, 0]
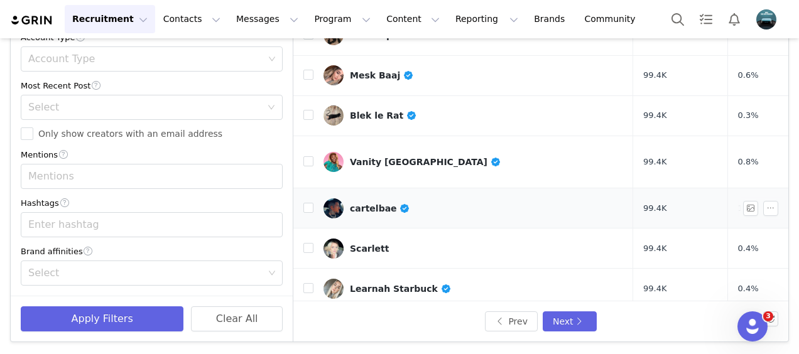
click at [377, 204] on div "cartelbae" at bounding box center [380, 209] width 60 height 10
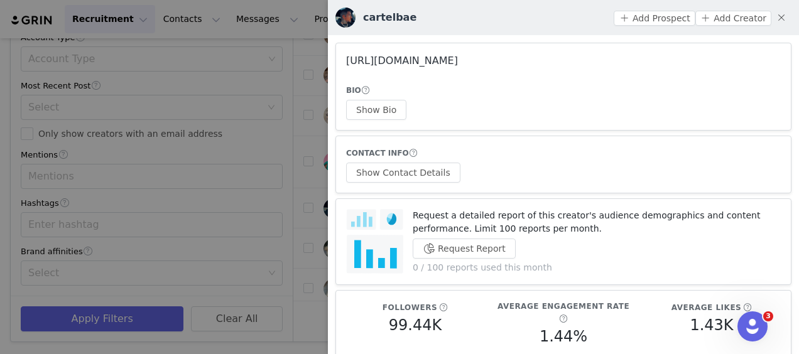
click at [457, 58] on link "[URL][DOMAIN_NAME]" at bounding box center [402, 61] width 112 height 12
click at [772, 19] on button "button" at bounding box center [782, 18] width 20 height 20
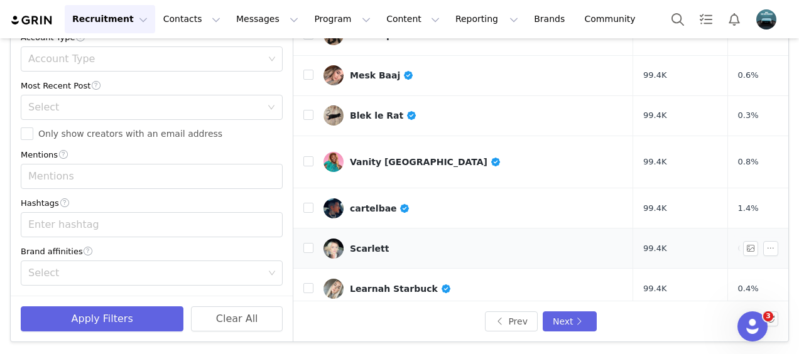
scroll to position [280, 0]
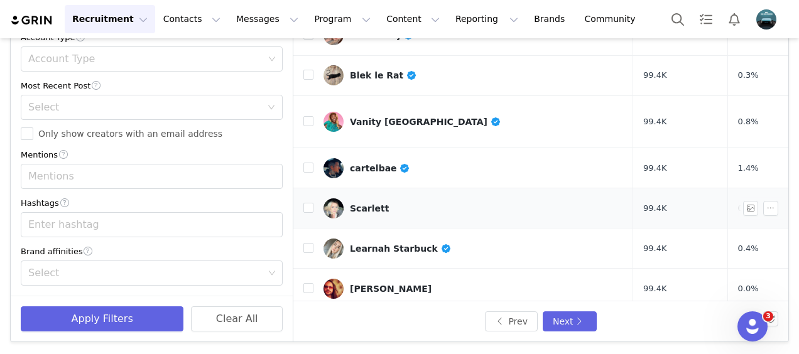
click at [368, 204] on div "Scarlett" at bounding box center [369, 209] width 39 height 10
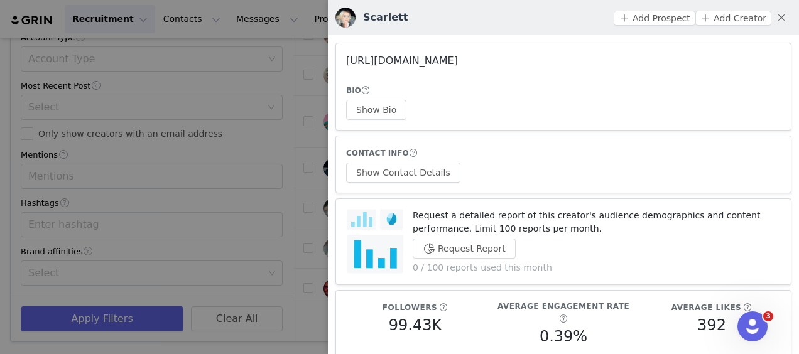
click at [452, 55] on link "[URL][DOMAIN_NAME]" at bounding box center [402, 61] width 112 height 12
click at [772, 15] on button "button" at bounding box center [782, 18] width 20 height 20
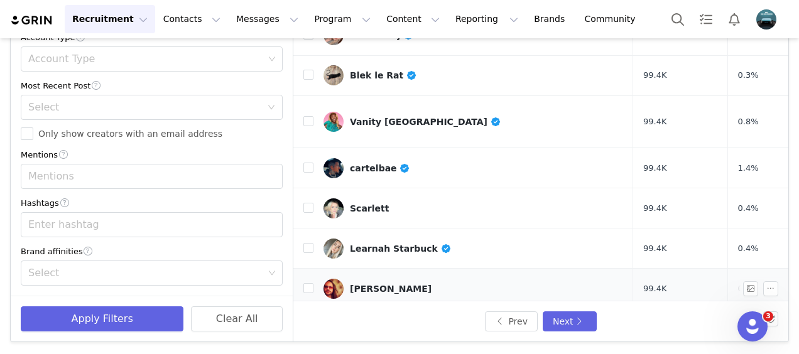
scroll to position [296, 0]
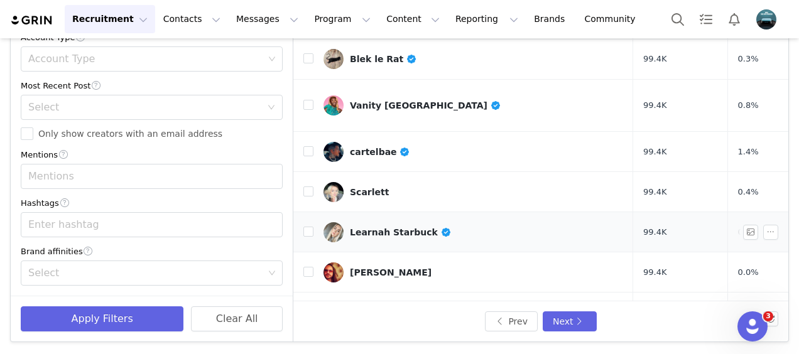
click at [398, 227] on div "Learnah Starbuck" at bounding box center [400, 232] width 101 height 10
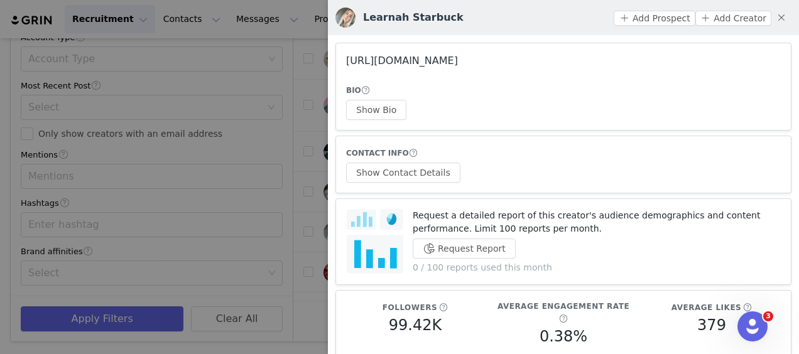
click at [458, 59] on link "[URL][DOMAIN_NAME]" at bounding box center [402, 61] width 112 height 12
click at [772, 17] on button "button" at bounding box center [782, 18] width 20 height 20
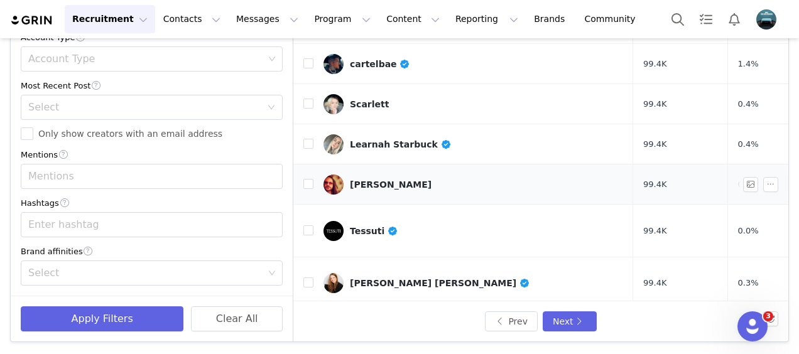
scroll to position [398, 0]
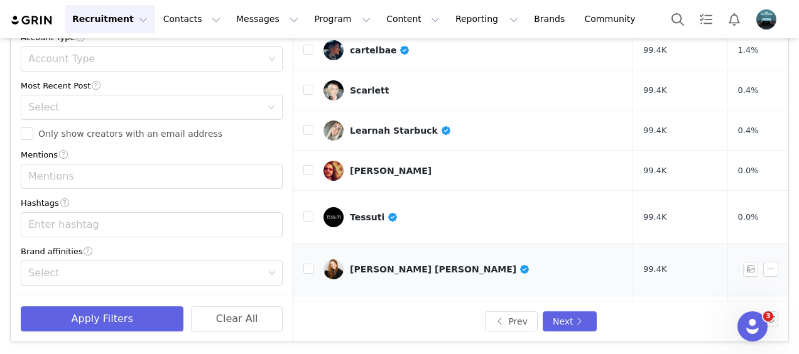
click at [377, 265] on div "[PERSON_NAME] [PERSON_NAME]" at bounding box center [440, 270] width 180 height 10
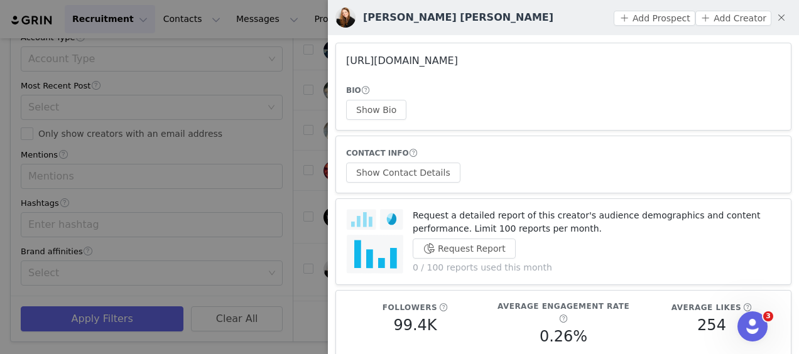
click at [458, 57] on link "[URL][DOMAIN_NAME]" at bounding box center [402, 61] width 112 height 12
click at [774, 16] on button "button" at bounding box center [782, 18] width 20 height 20
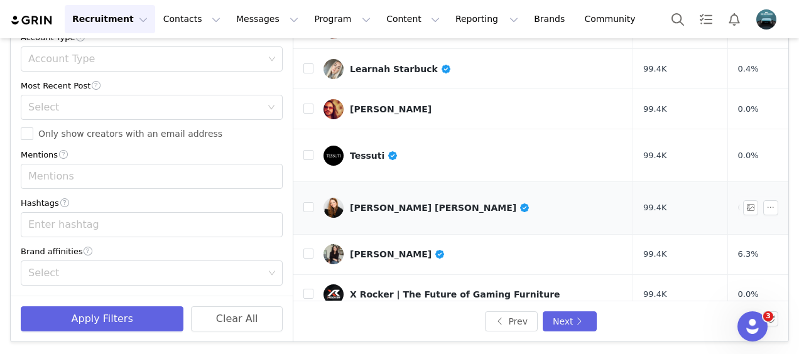
scroll to position [461, 0]
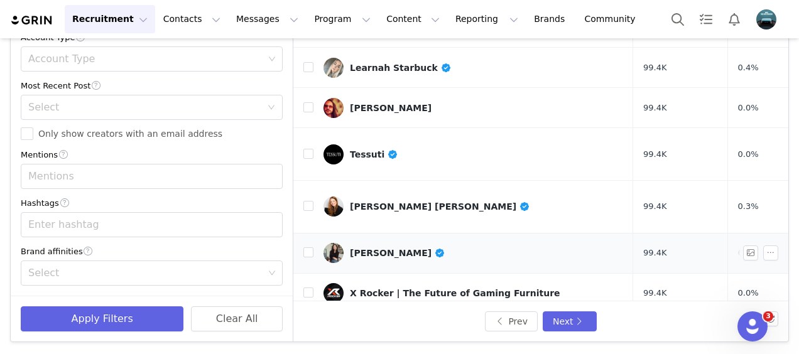
click at [374, 248] on div "[PERSON_NAME]" at bounding box center [398, 253] width 96 height 10
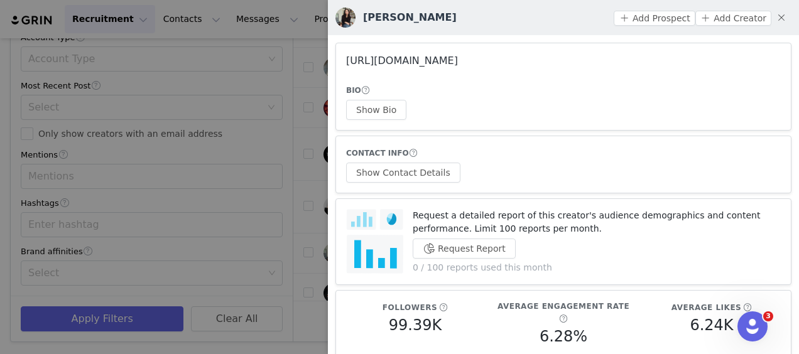
click at [458, 58] on link "[URL][DOMAIN_NAME]" at bounding box center [402, 61] width 112 height 12
click at [772, 18] on button "button" at bounding box center [782, 18] width 20 height 20
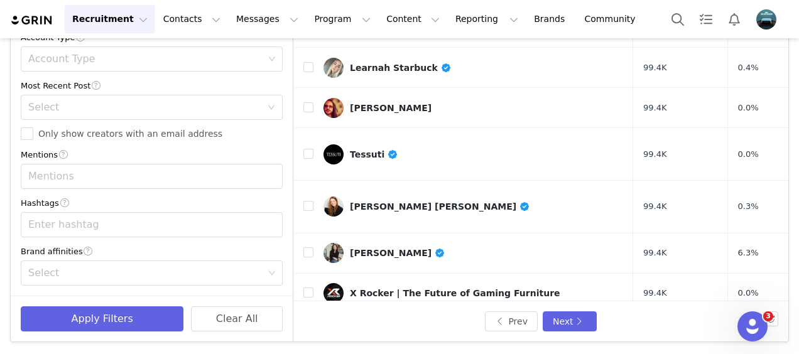
scroll to position [518, 0]
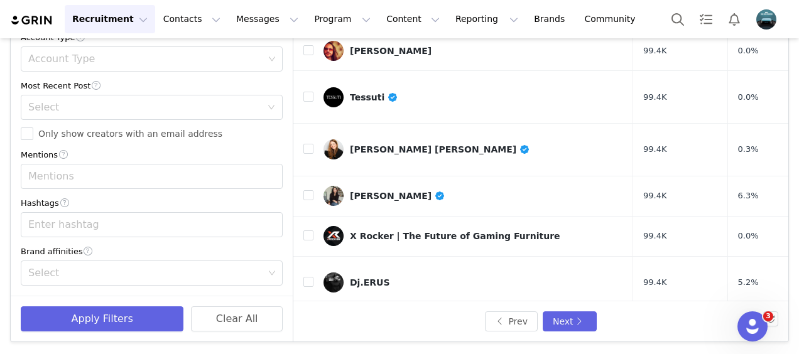
click at [374, 324] on div "𝐇𝐚𝐧𝐧𝐚𝐡" at bounding box center [372, 329] width 45 height 10
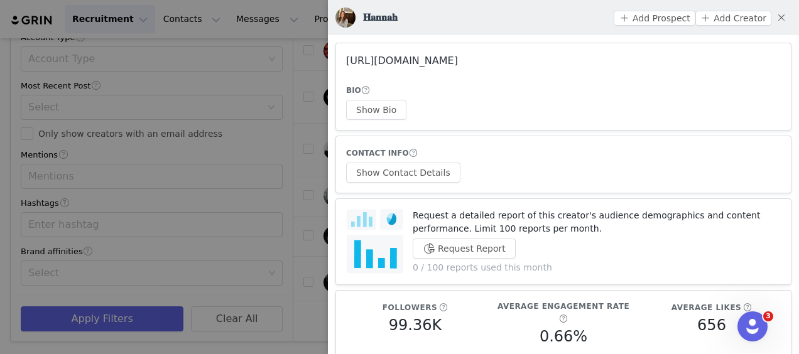
click at [446, 63] on link "[URL][DOMAIN_NAME]" at bounding box center [402, 61] width 112 height 12
click at [782, 19] on button "button" at bounding box center [782, 18] width 20 height 20
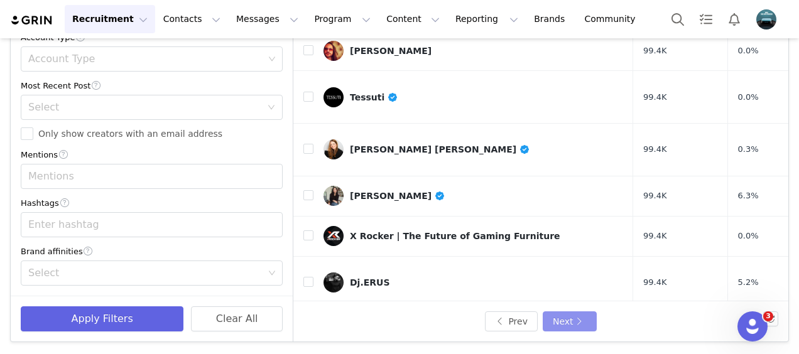
click at [567, 323] on button "Next" at bounding box center [570, 322] width 54 height 20
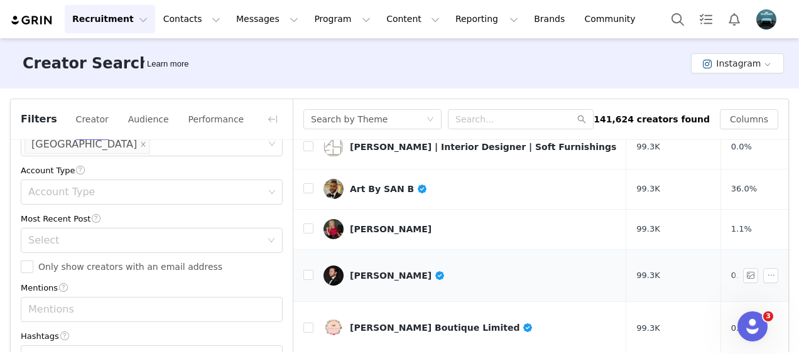
scroll to position [101, 0]
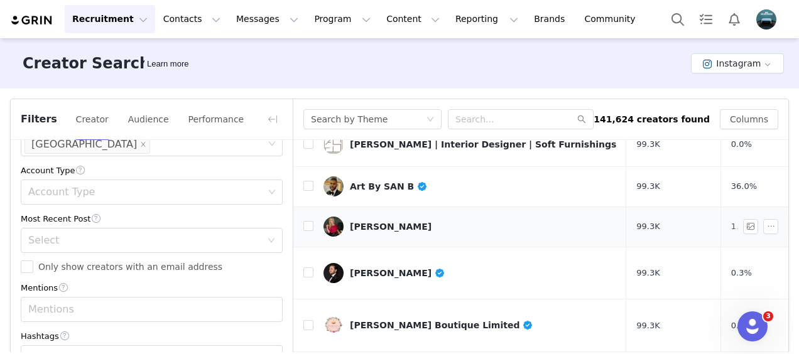
click at [380, 222] on div "[PERSON_NAME]" at bounding box center [391, 227] width 82 height 10
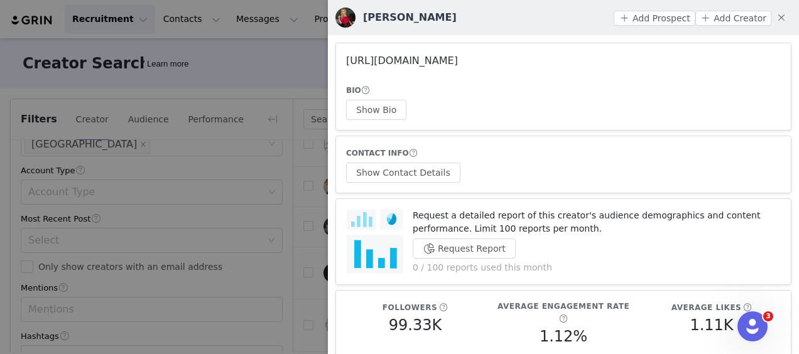
click at [458, 58] on link "[URL][DOMAIN_NAME]" at bounding box center [402, 61] width 112 height 12
click at [774, 15] on button "button" at bounding box center [782, 18] width 20 height 20
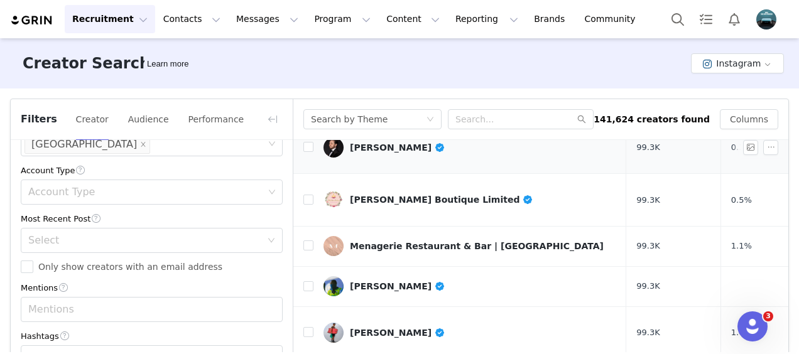
scroll to position [260, 0]
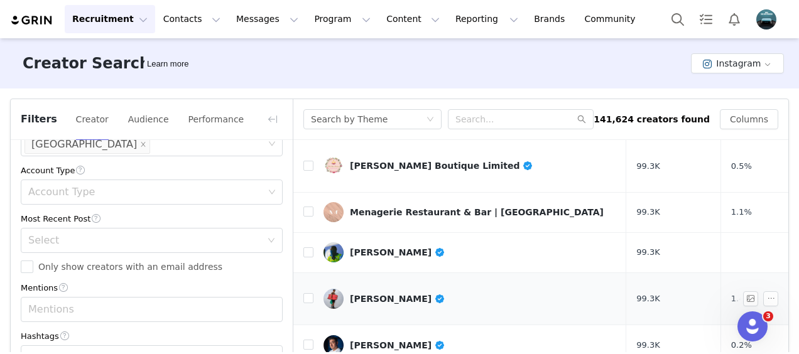
click at [381, 294] on div "[PERSON_NAME]" at bounding box center [398, 299] width 96 height 10
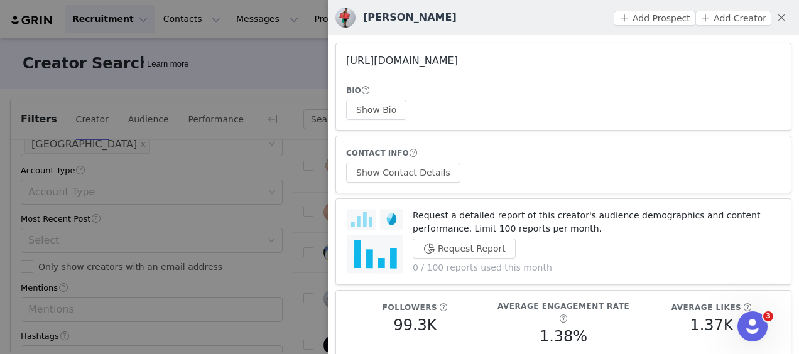
click at [458, 59] on link "[URL][DOMAIN_NAME]" at bounding box center [402, 61] width 112 height 12
click at [773, 15] on button "button" at bounding box center [782, 18] width 20 height 20
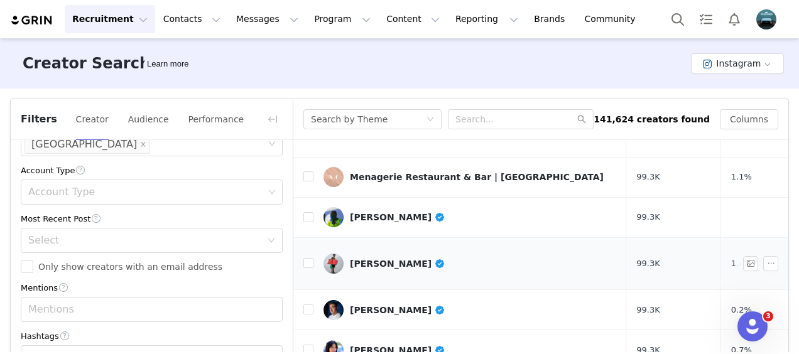
scroll to position [302, 0]
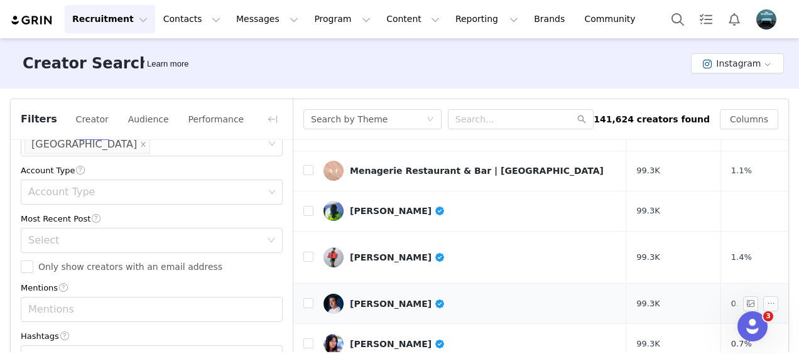
click at [389, 294] on link "[PERSON_NAME]" at bounding box center [470, 304] width 293 height 20
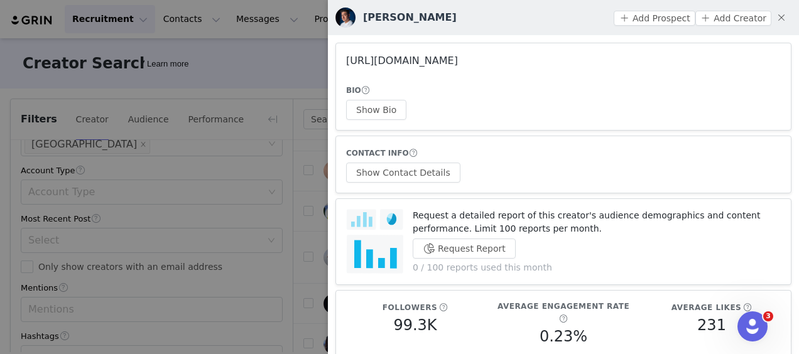
click at [458, 58] on link "[URL][DOMAIN_NAME]" at bounding box center [402, 61] width 112 height 12
click at [773, 18] on button "button" at bounding box center [782, 18] width 20 height 20
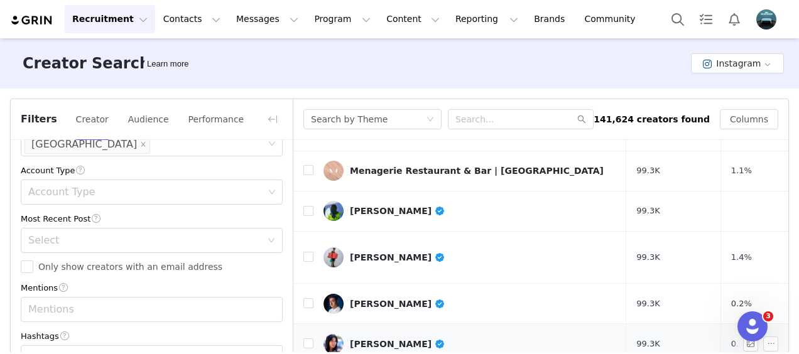
click at [385, 339] on div "[PERSON_NAME]" at bounding box center [398, 344] width 96 height 10
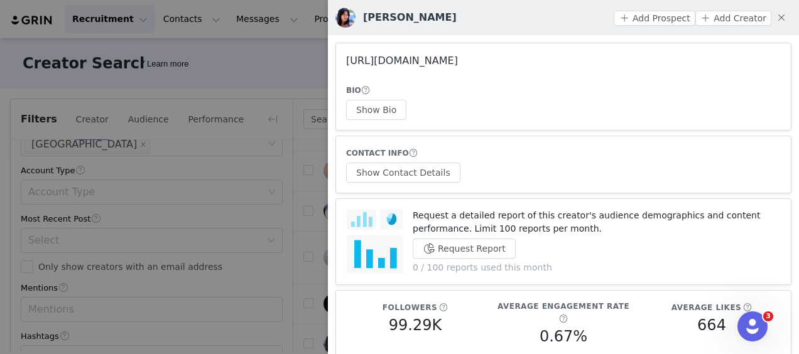
click at [458, 55] on link "[URL][DOMAIN_NAME]" at bounding box center [402, 61] width 112 height 12
